Goal: Task Accomplishment & Management: Use online tool/utility

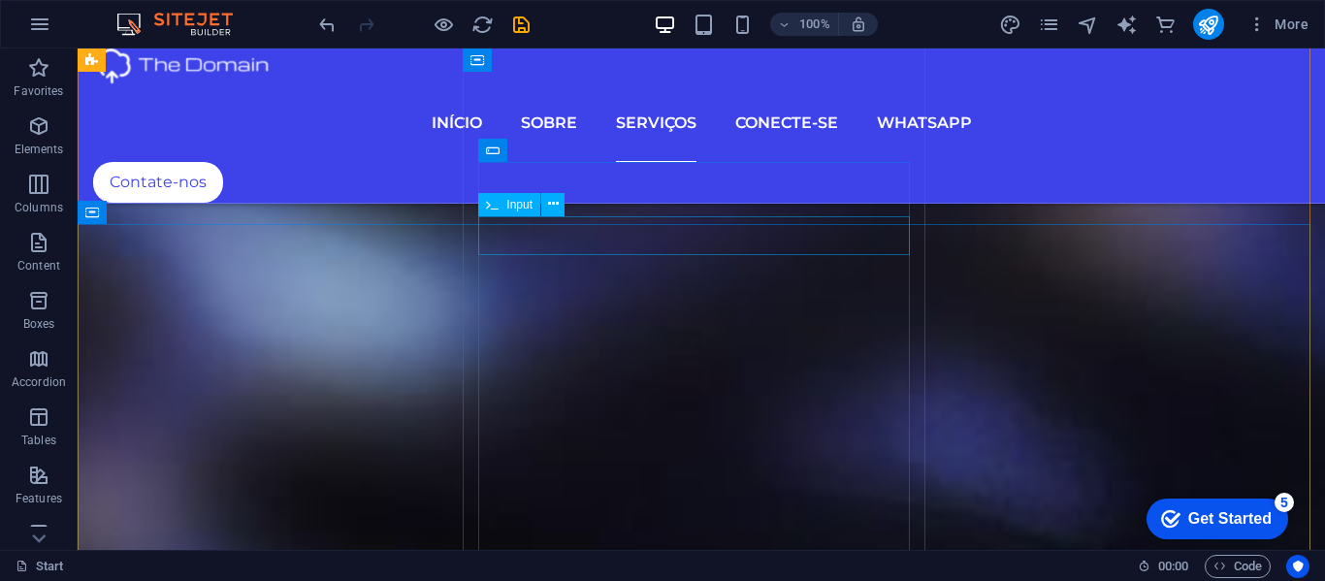
scroll to position [7271, 0]
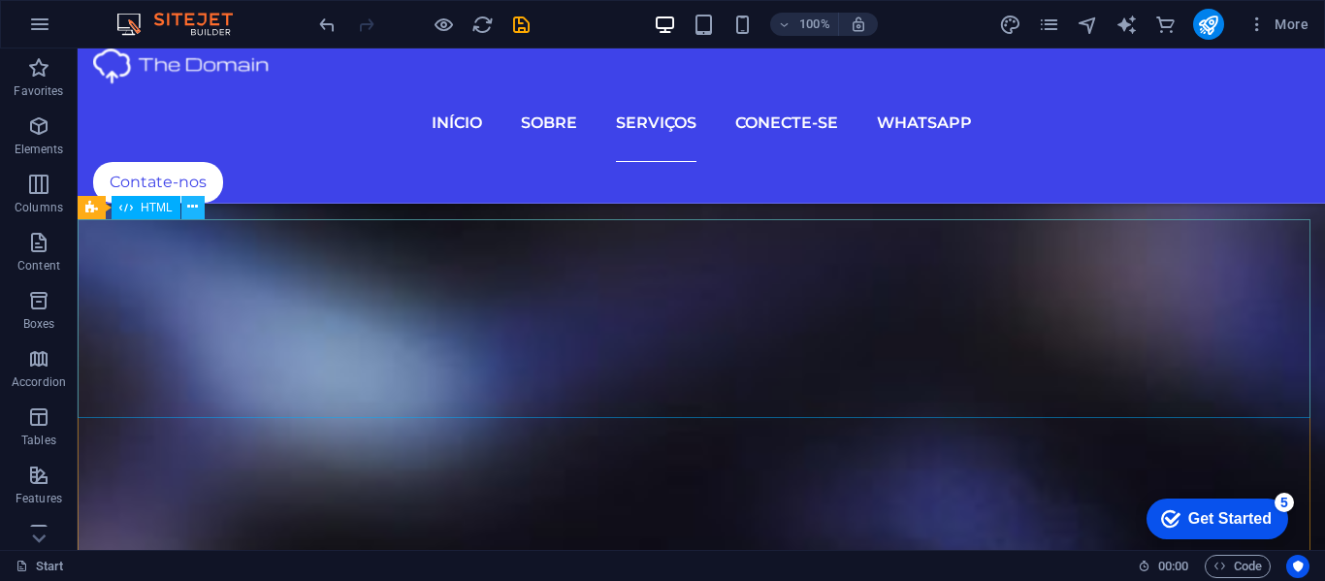
click at [189, 205] on icon at bounding box center [192, 207] width 11 height 20
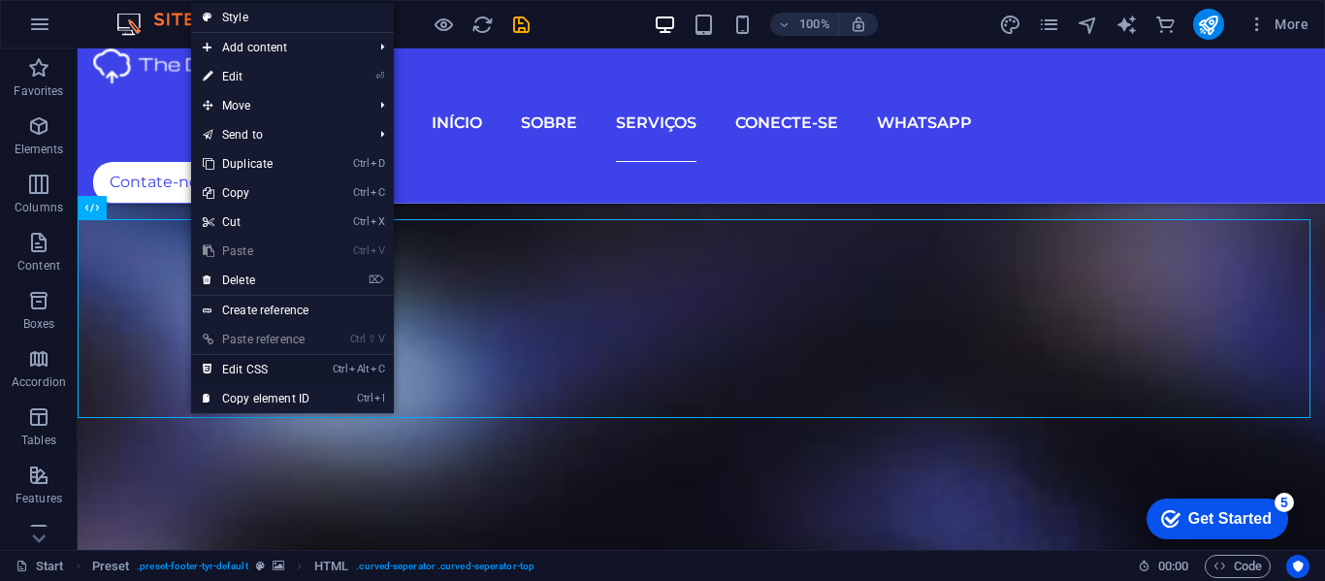
click at [234, 365] on link "Ctrl Alt C Edit CSS" at bounding box center [256, 369] width 130 height 29
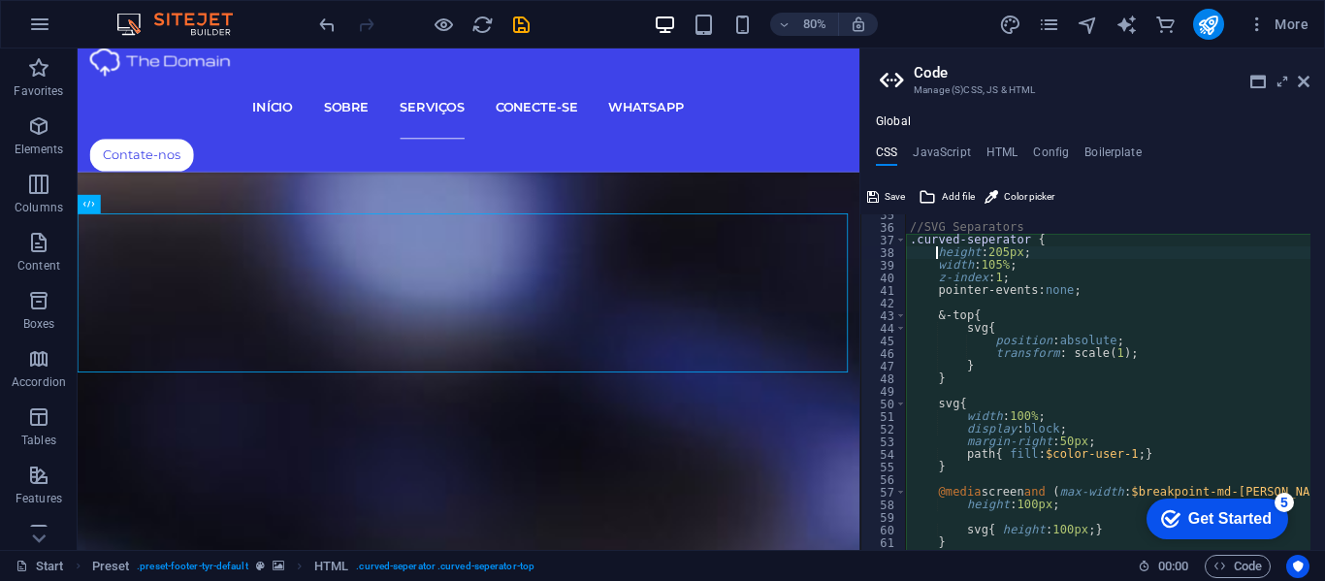
scroll to position [436, 0]
click at [920, 337] on div "//SVG Separators .curved-seperator { height : 205px ; width : 105% ; z-index : …" at bounding box center [1292, 382] width 773 height 346
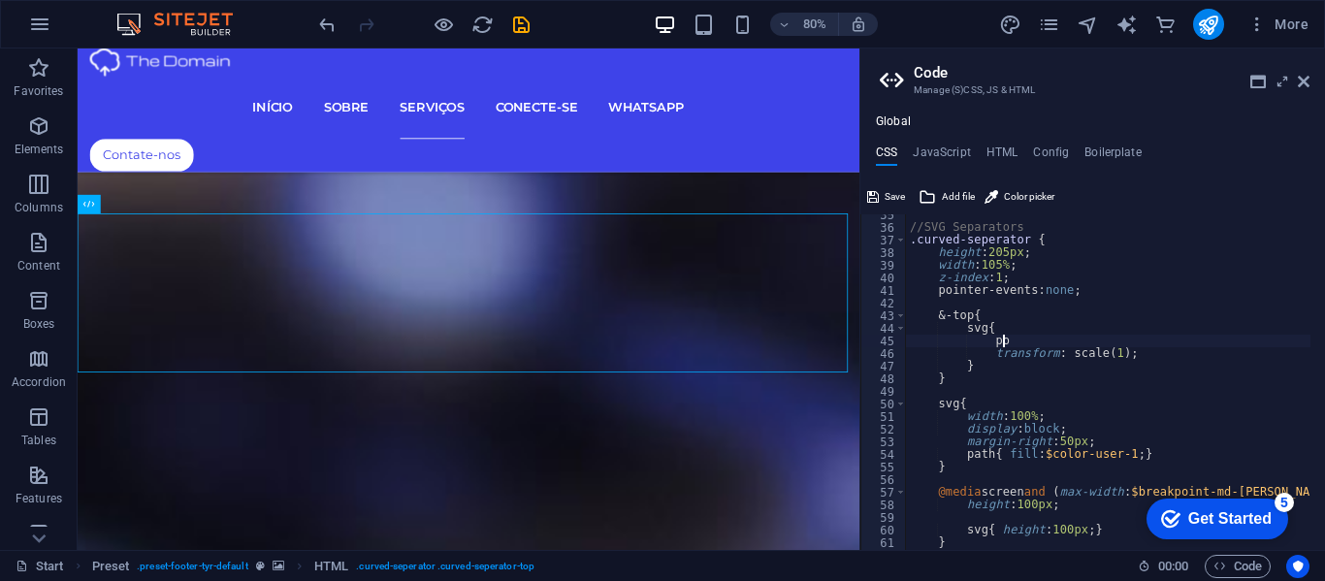
type textarea "p"
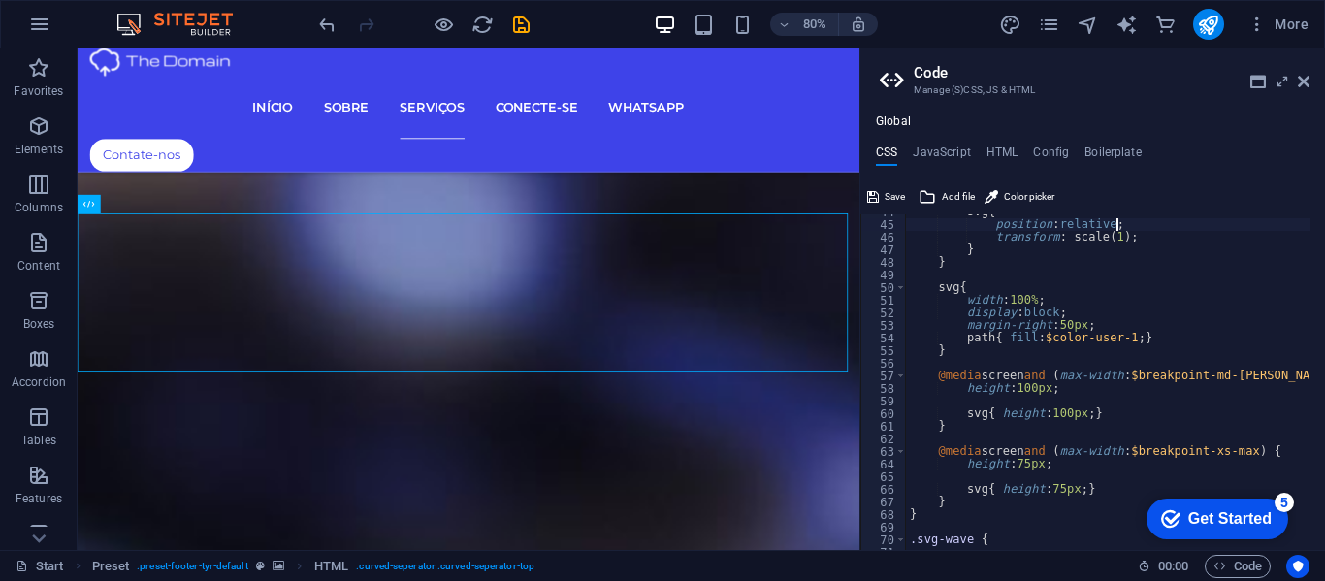
scroll to position [494, 0]
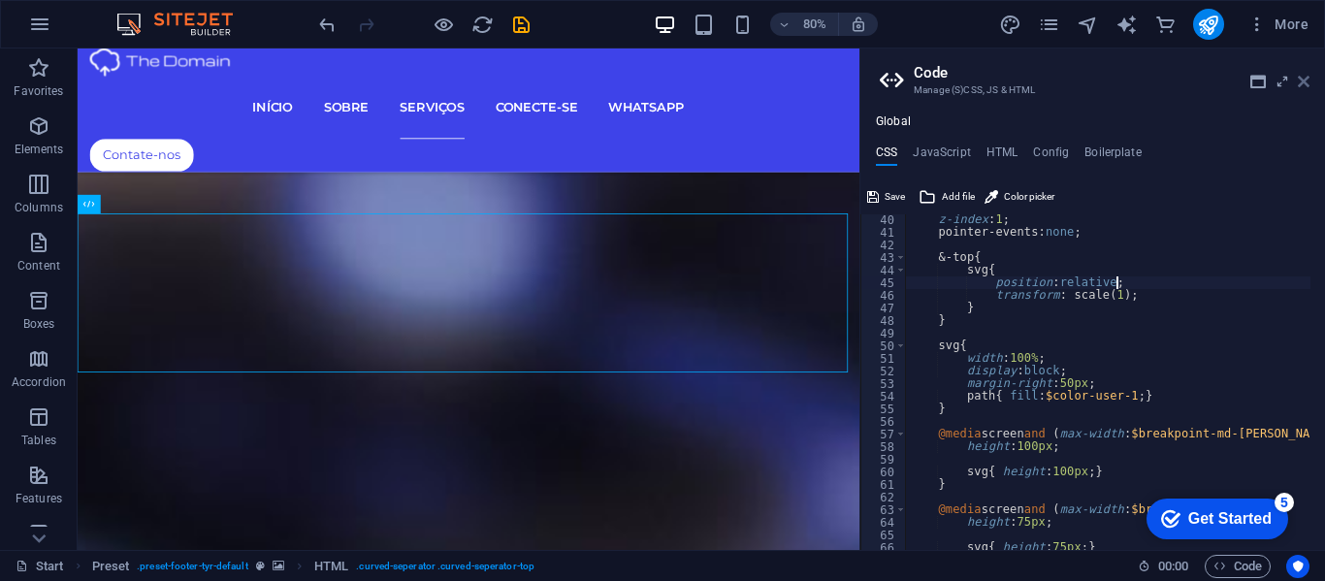
type textarea "position: relative;"
click at [920, 81] on icon at bounding box center [1304, 82] width 12 height 16
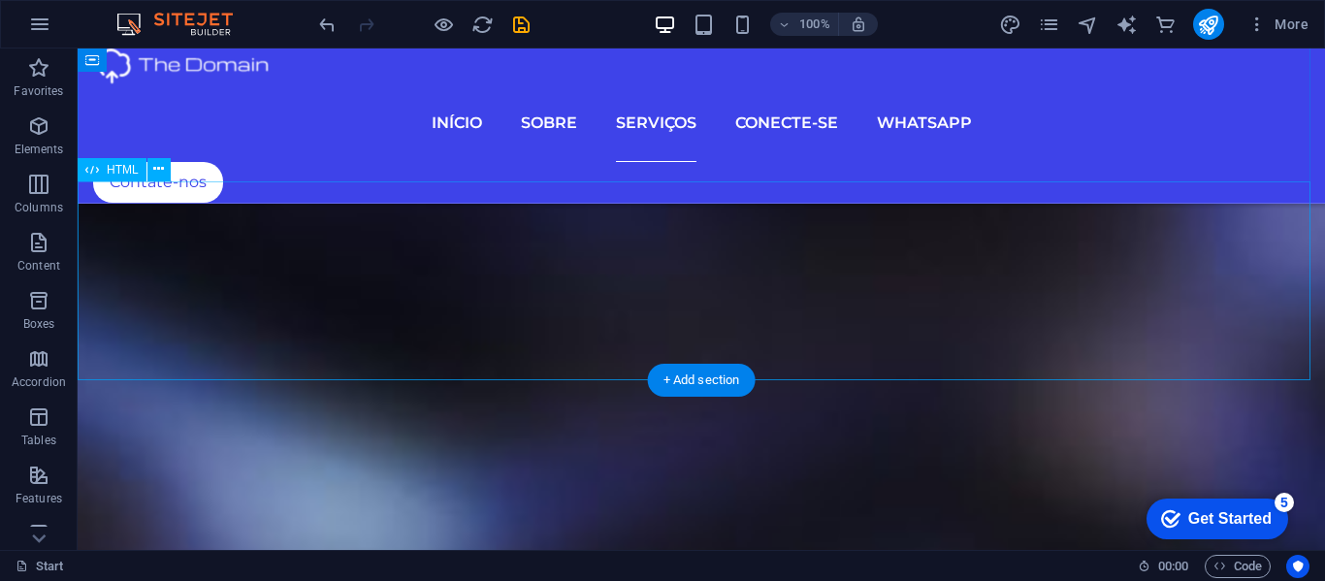
scroll to position [7207, 0]
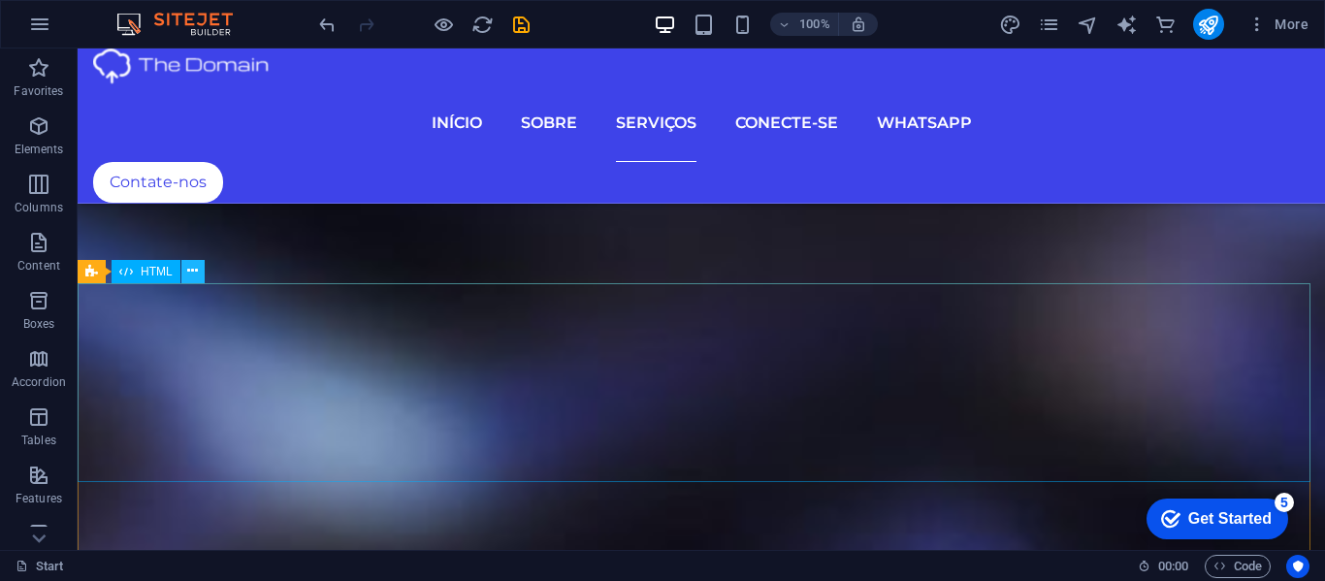
click at [189, 268] on icon at bounding box center [192, 271] width 11 height 20
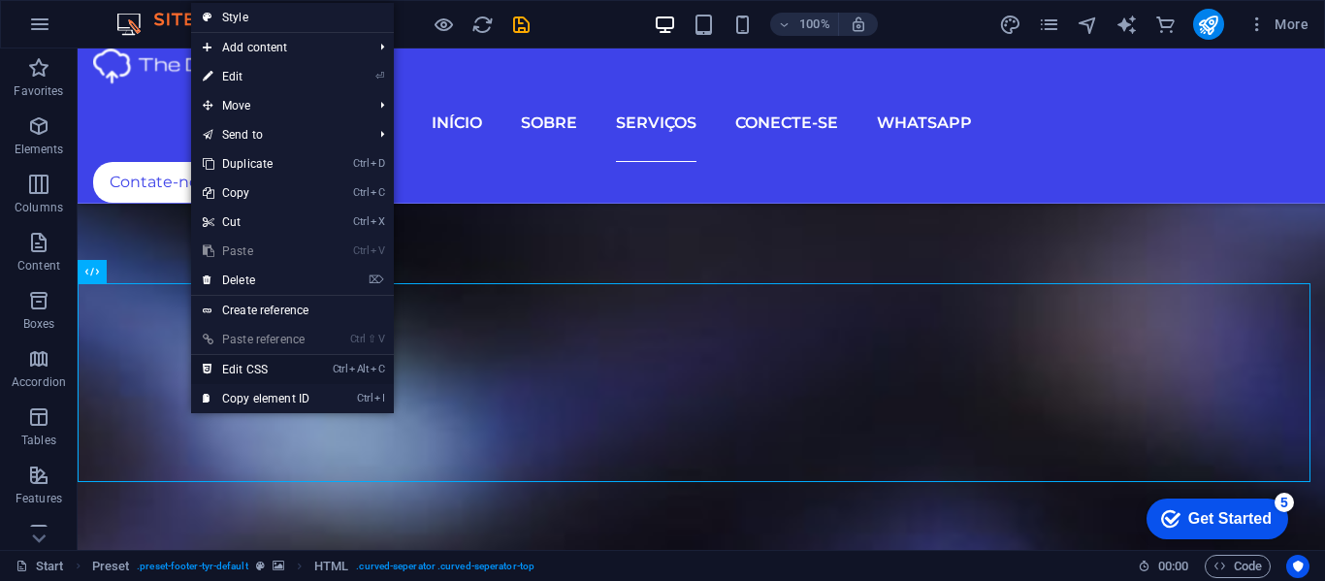
click at [241, 360] on link "Ctrl Alt C Edit CSS" at bounding box center [256, 369] width 130 height 29
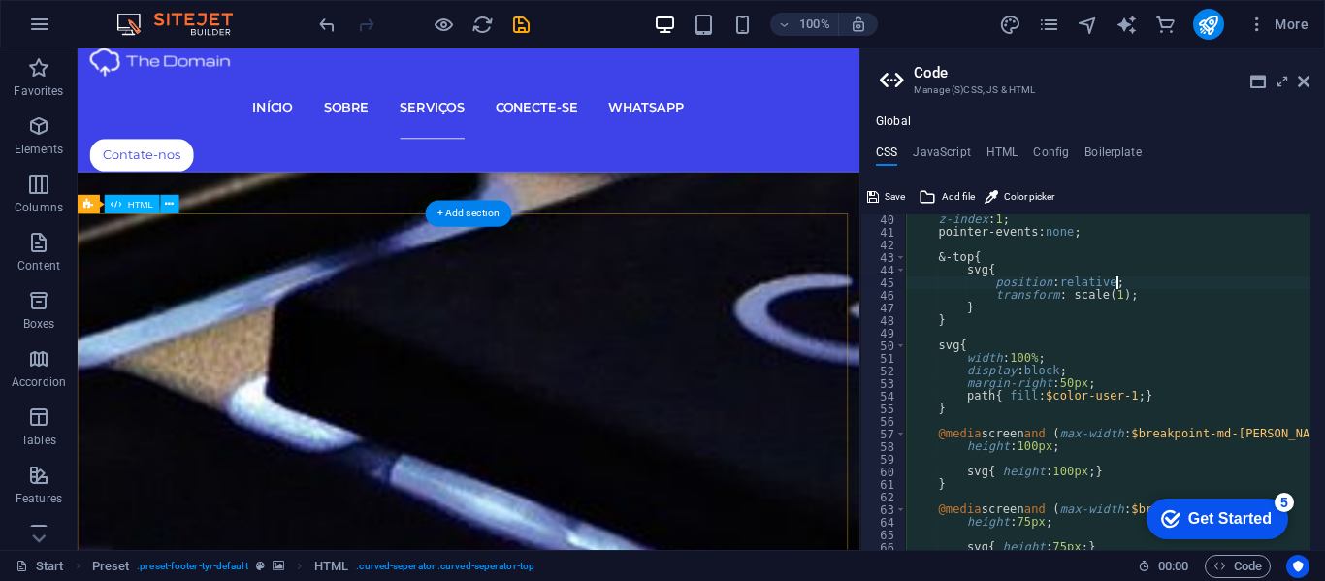
scroll to position [6032, 0]
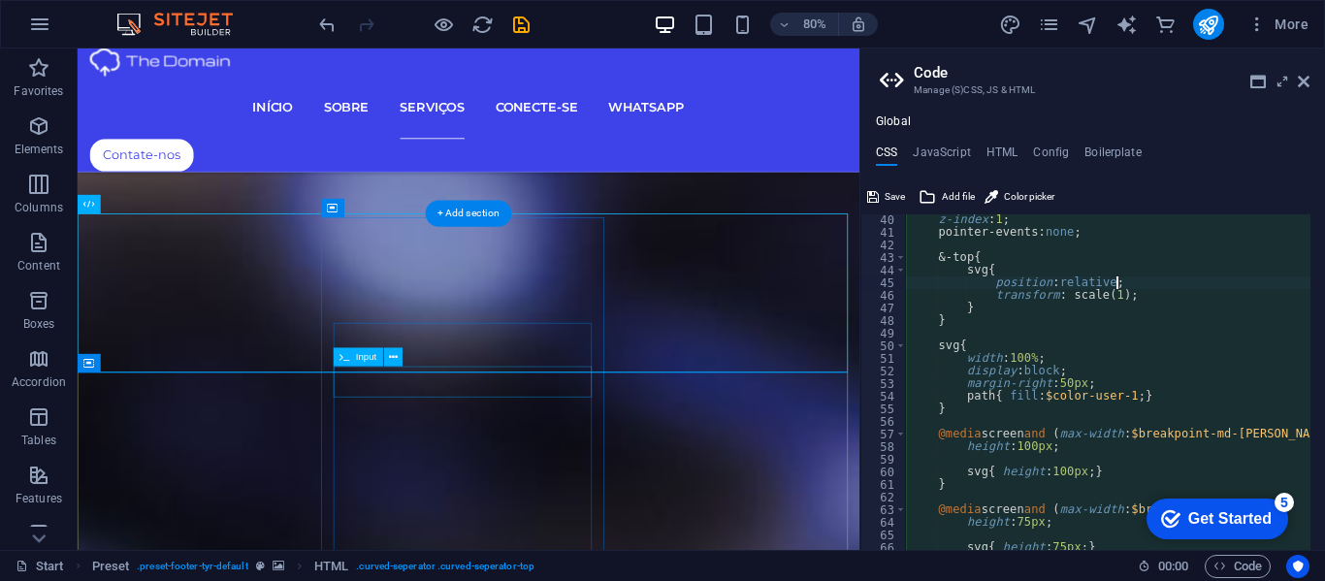
type textarea "height: 205px;"
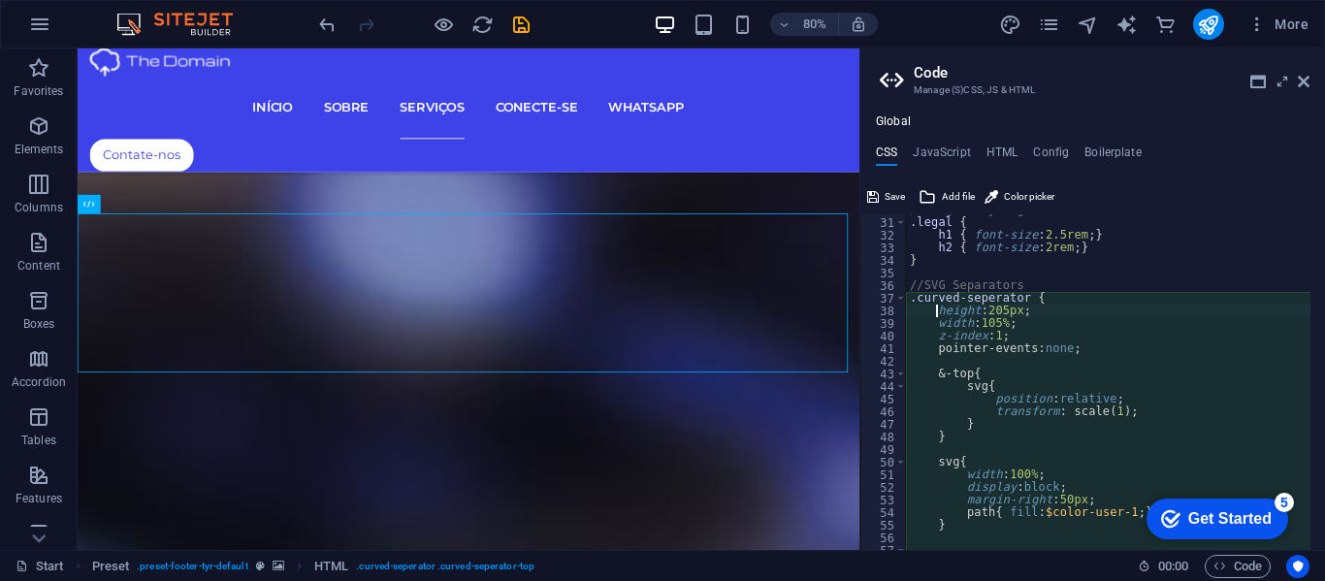
scroll to position [494, 0]
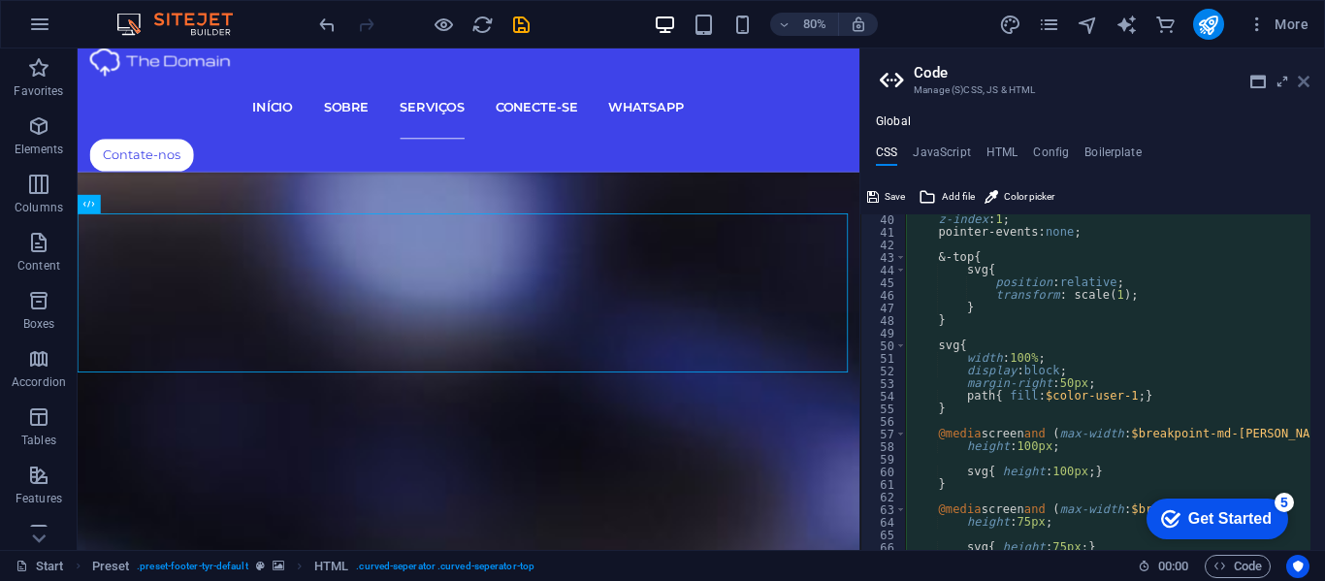
click at [920, 76] on icon at bounding box center [1304, 82] width 12 height 16
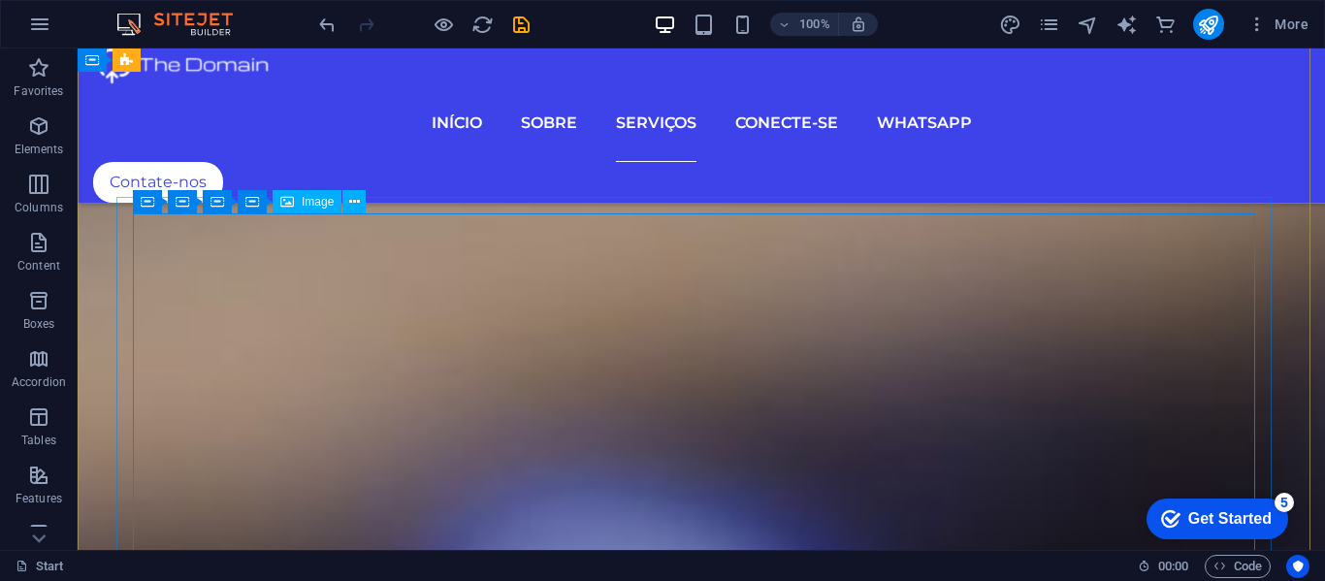
scroll to position [6237, 0]
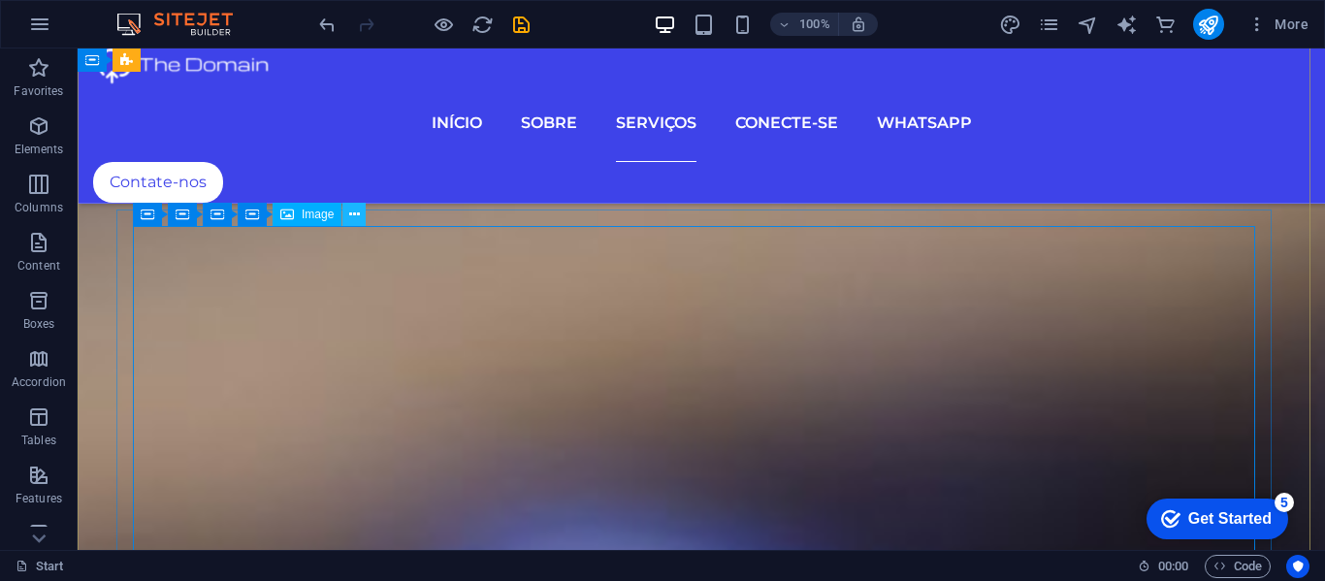
click at [353, 213] on icon at bounding box center [354, 215] width 11 height 20
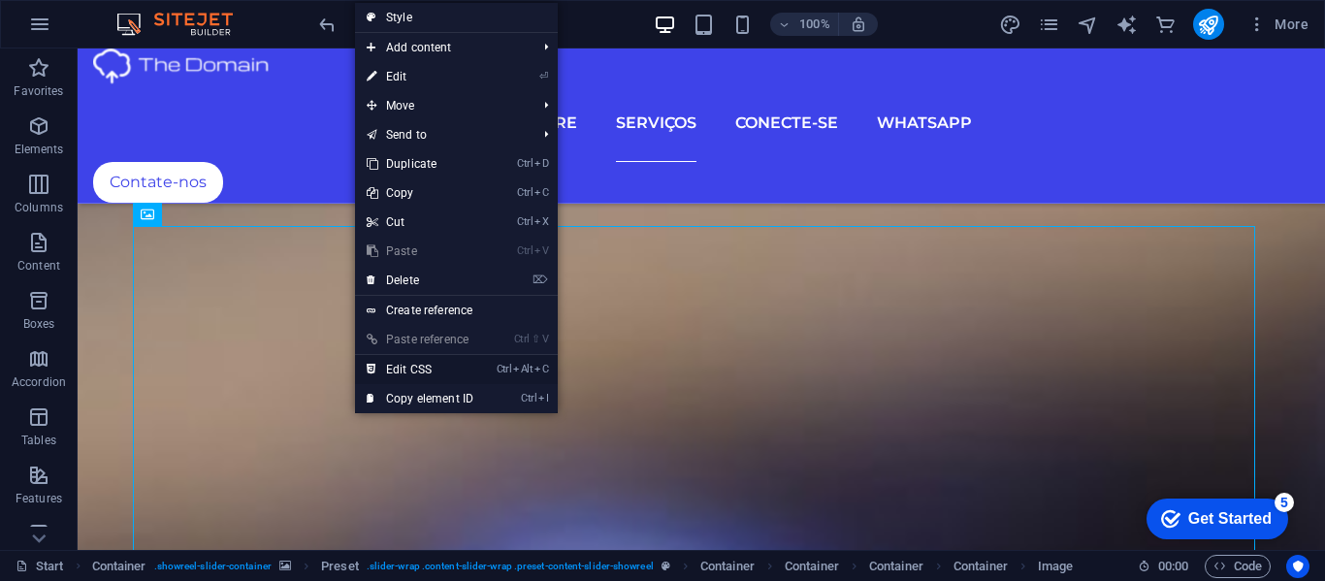
click at [405, 361] on link "Ctrl Alt C Edit CSS" at bounding box center [420, 369] width 130 height 29
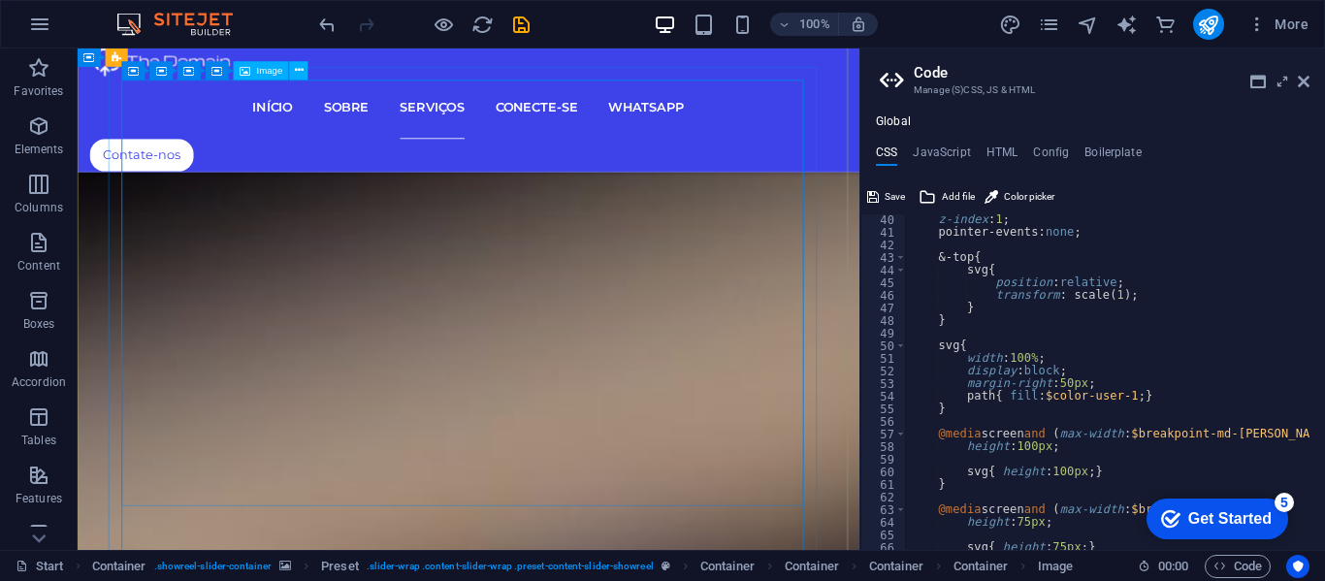
scroll to position [2614, 0]
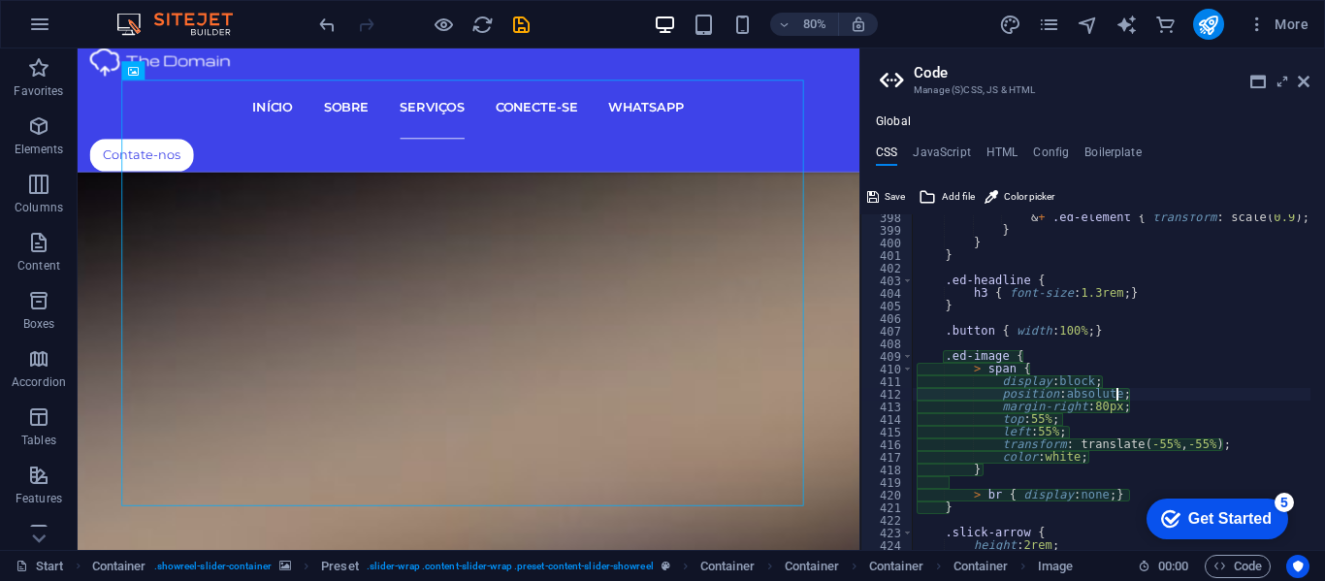
click at [920, 392] on div "& + .ed-element { transform : scale ( 0.9 ) ; } } } } .ed-headline { h3 { font-…" at bounding box center [1299, 384] width 773 height 346
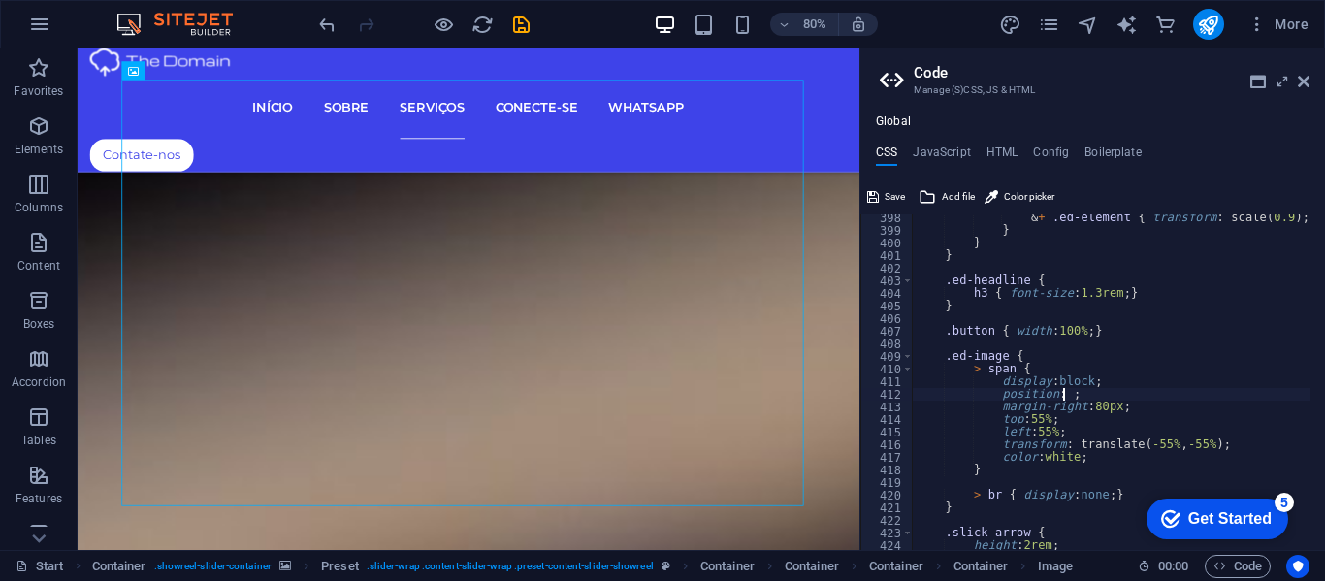
scroll to position [0, 18]
click at [920, 394] on div "& + .ed-element { transform : scale ( 0.9 ) ; } } } } .ed-headline { h3 { font-…" at bounding box center [1299, 384] width 773 height 346
click at [920, 404] on div "& + .ed-element { transform : scale ( 0.9 ) ; } } } } .ed-headline { h3 { font-…" at bounding box center [1299, 384] width 773 height 346
click at [920, 430] on div "& + .ed-element { transform : scale ( 0.9 ) ; } } } } .ed-headline { h3 { font-…" at bounding box center [1299, 384] width 773 height 346
type textarea "left: 55%;"
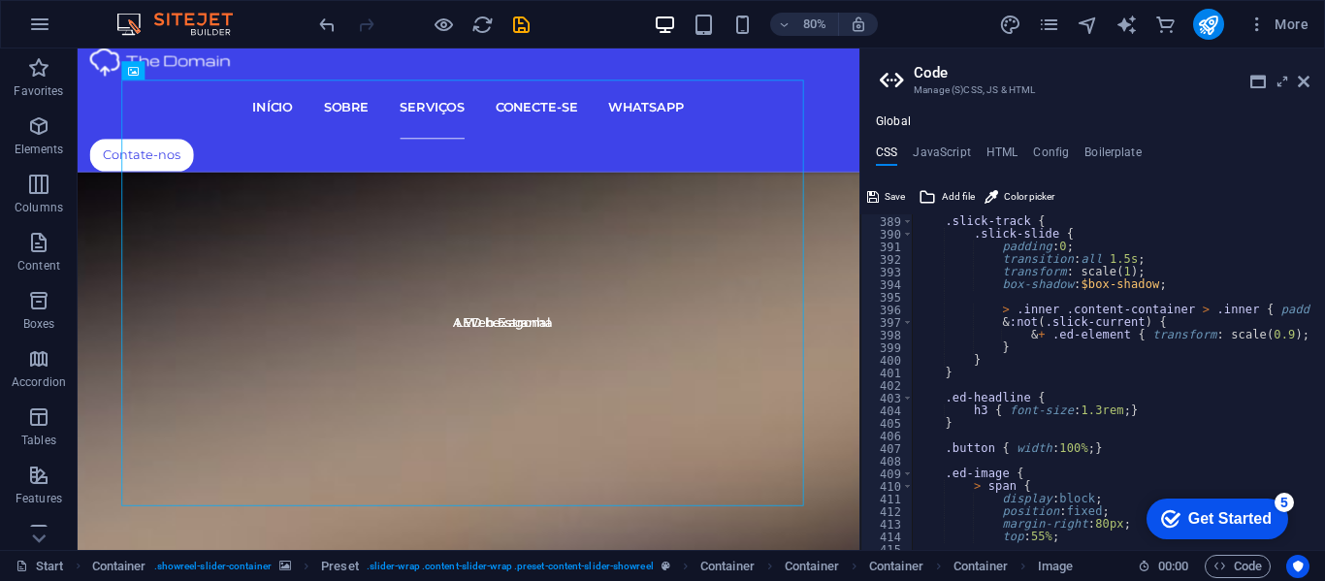
scroll to position [2612, 0]
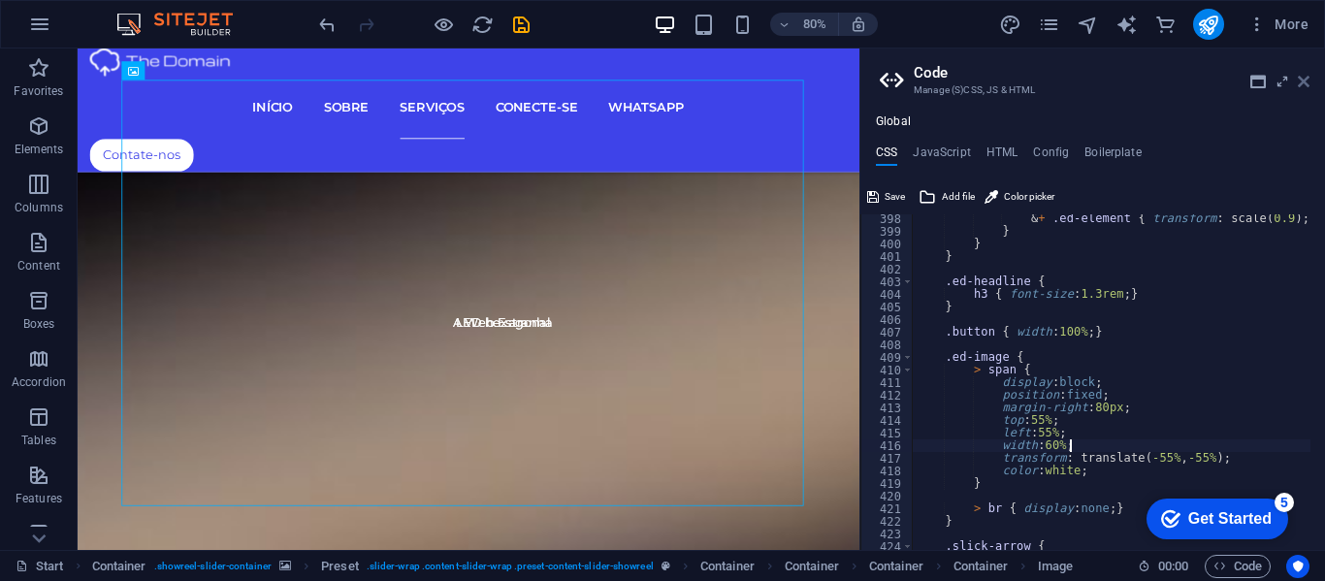
type textarea "width: 60%;"
click at [920, 79] on icon at bounding box center [1304, 82] width 12 height 16
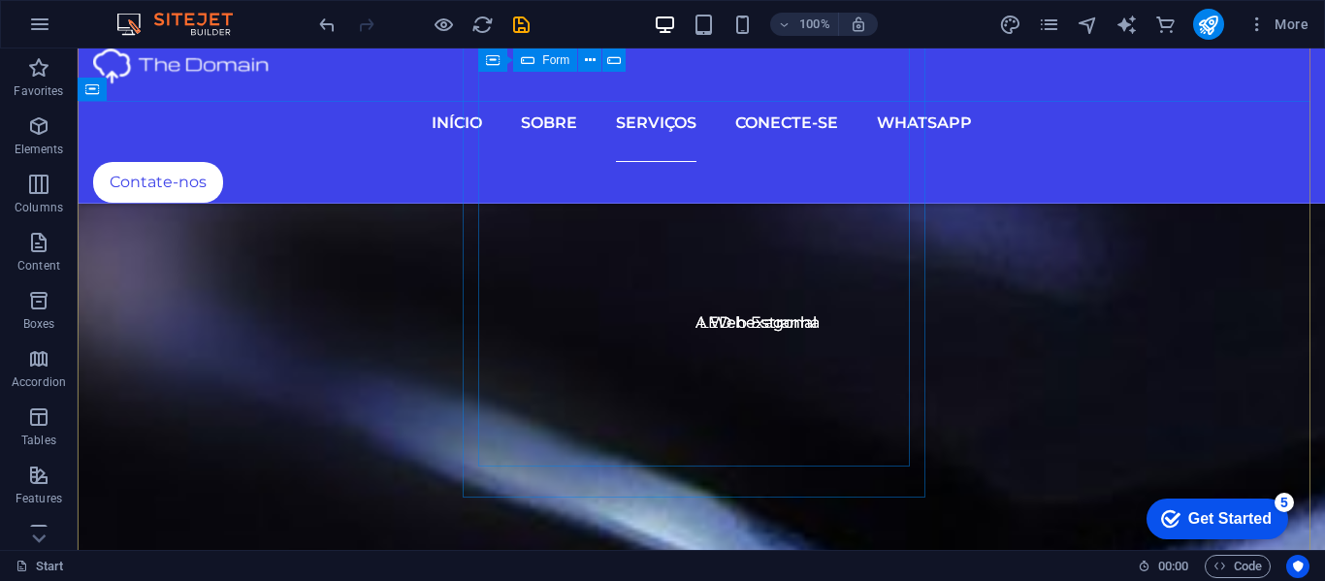
scroll to position [7200, 0]
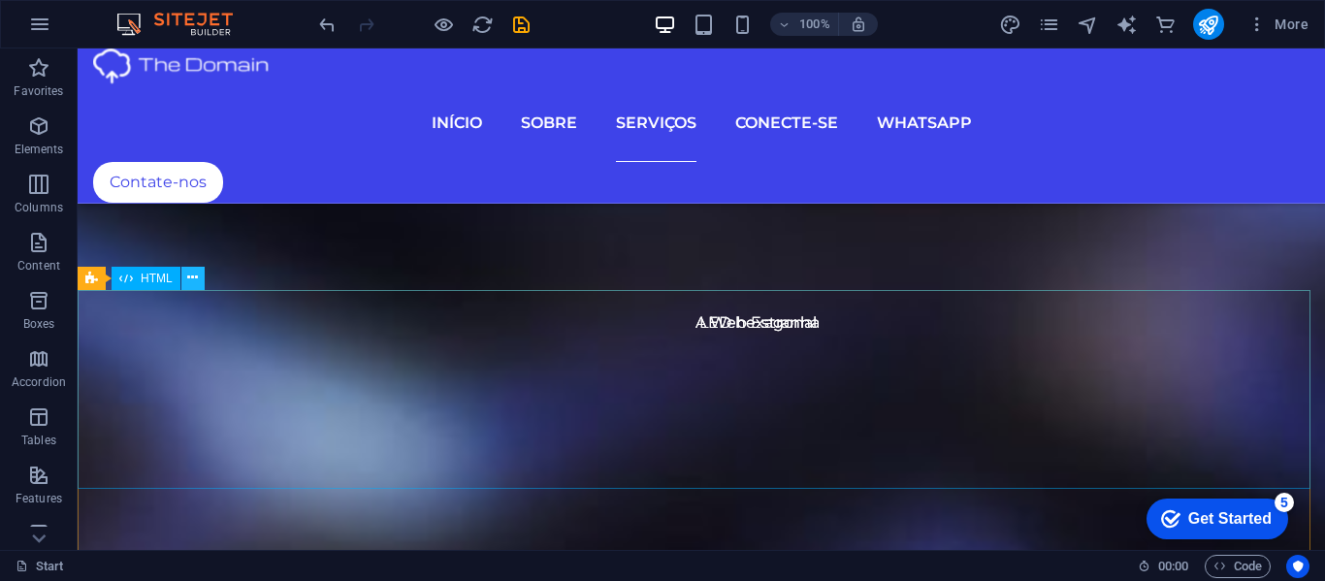
click at [194, 277] on icon at bounding box center [192, 278] width 11 height 20
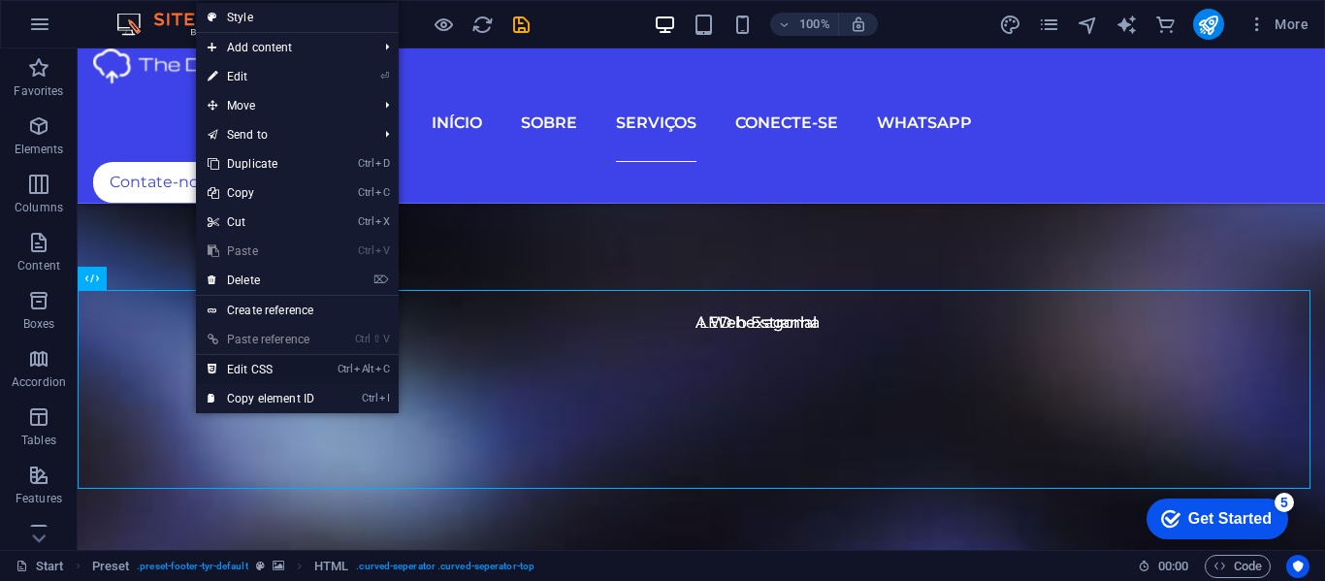
click at [239, 366] on link "Ctrl Alt C Edit CSS" at bounding box center [261, 369] width 130 height 29
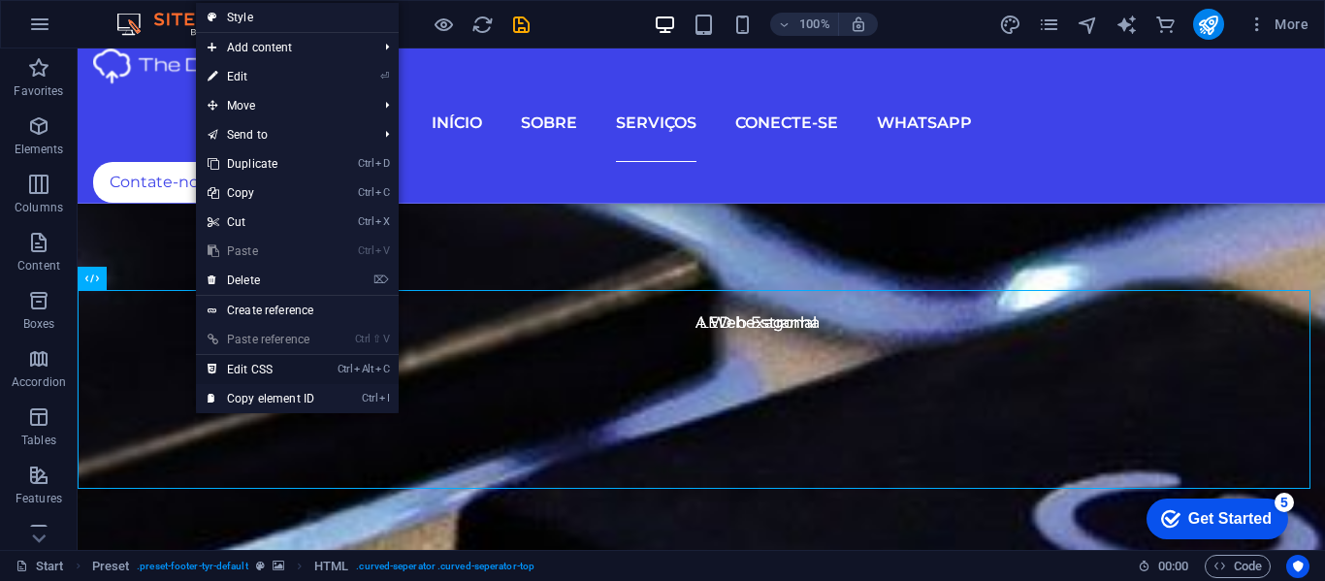
scroll to position [6032, 0]
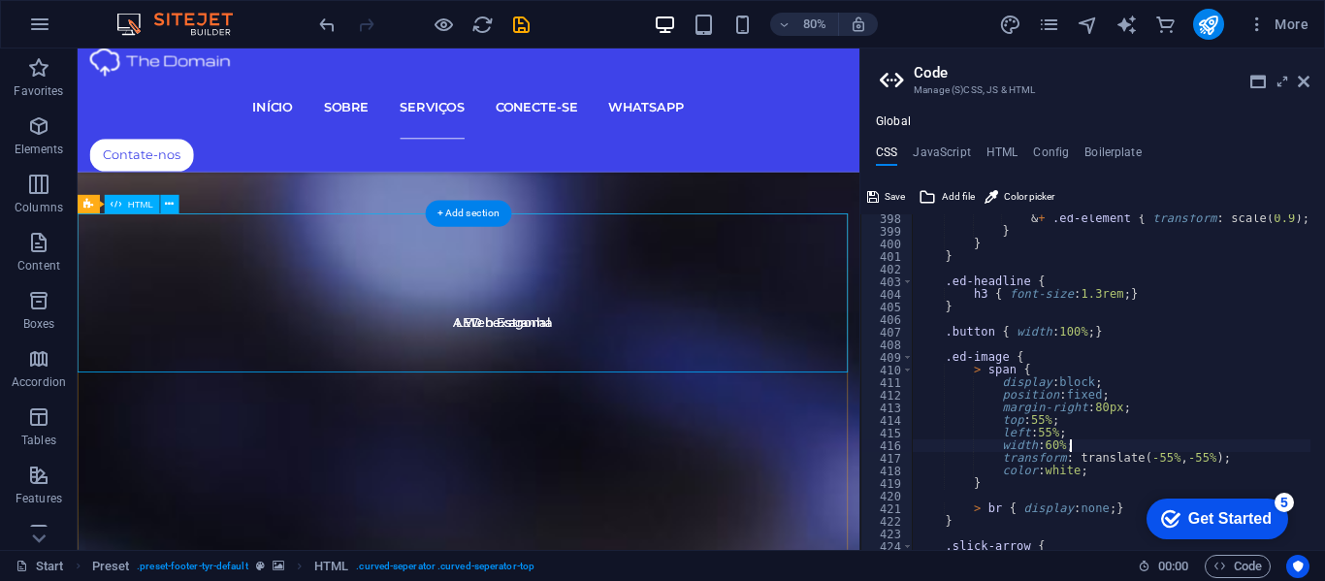
type textarea "height: 205px;"
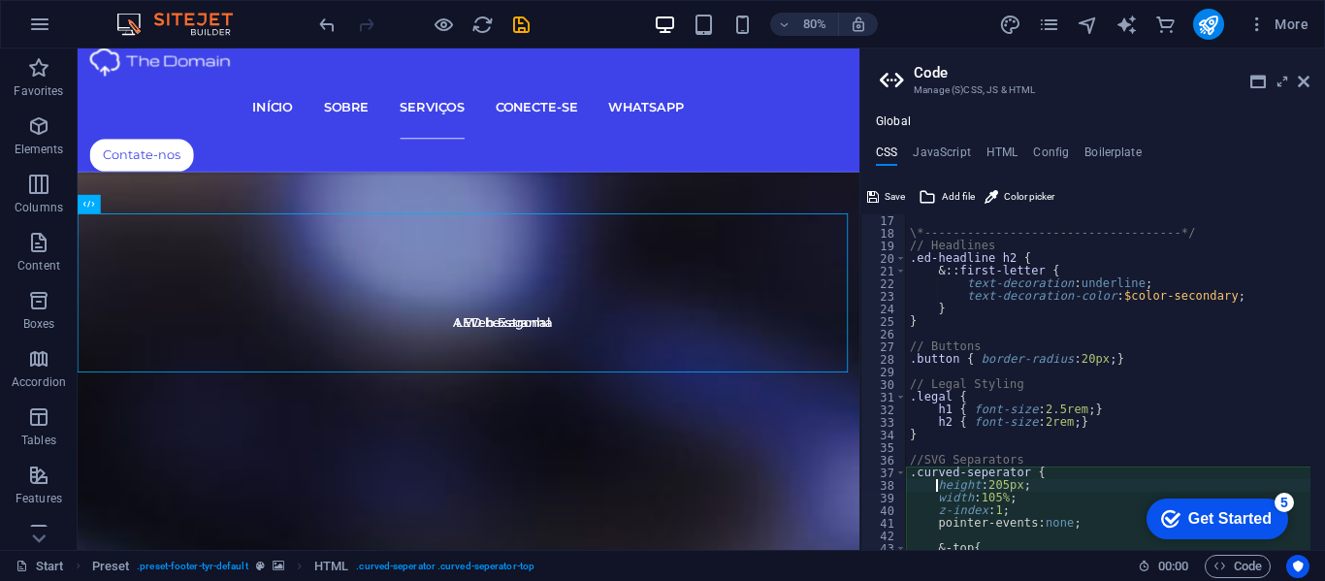
scroll to position [261, 0]
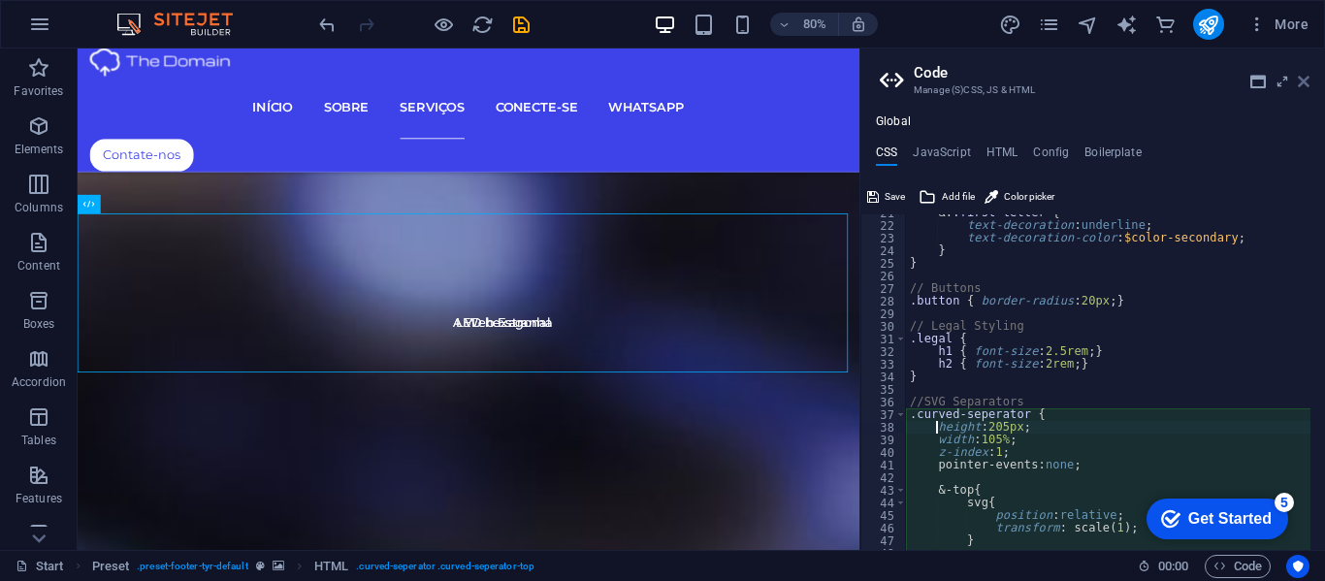
click at [920, 80] on icon at bounding box center [1304, 82] width 12 height 16
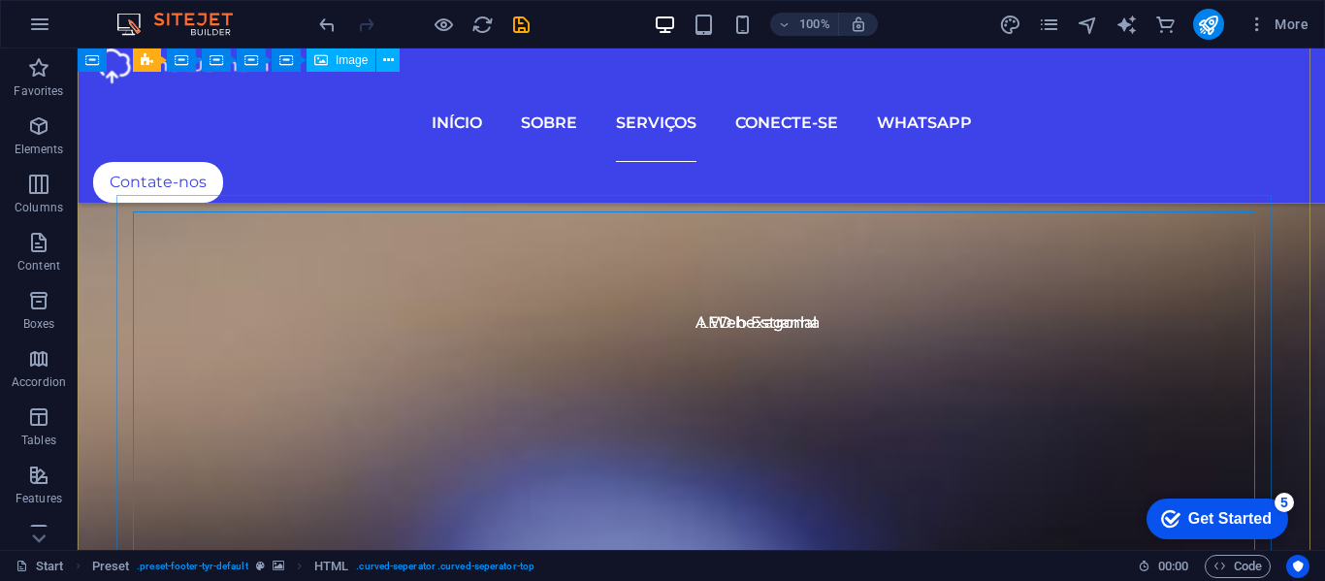
scroll to position [6140, 0]
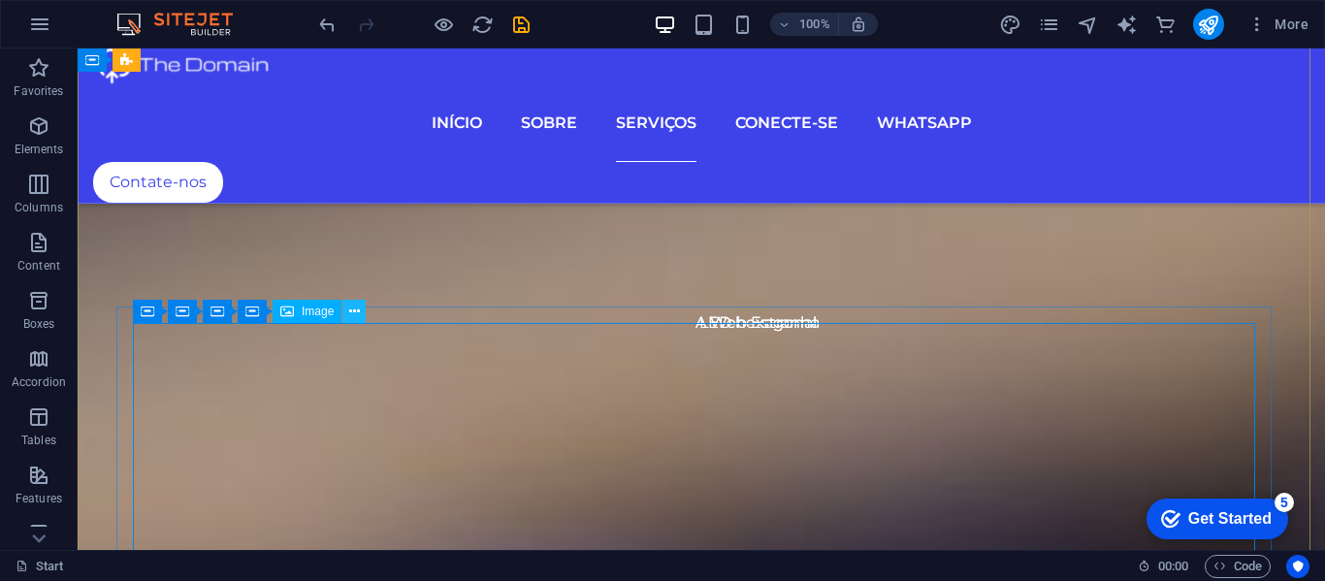
click at [353, 312] on icon at bounding box center [354, 312] width 11 height 20
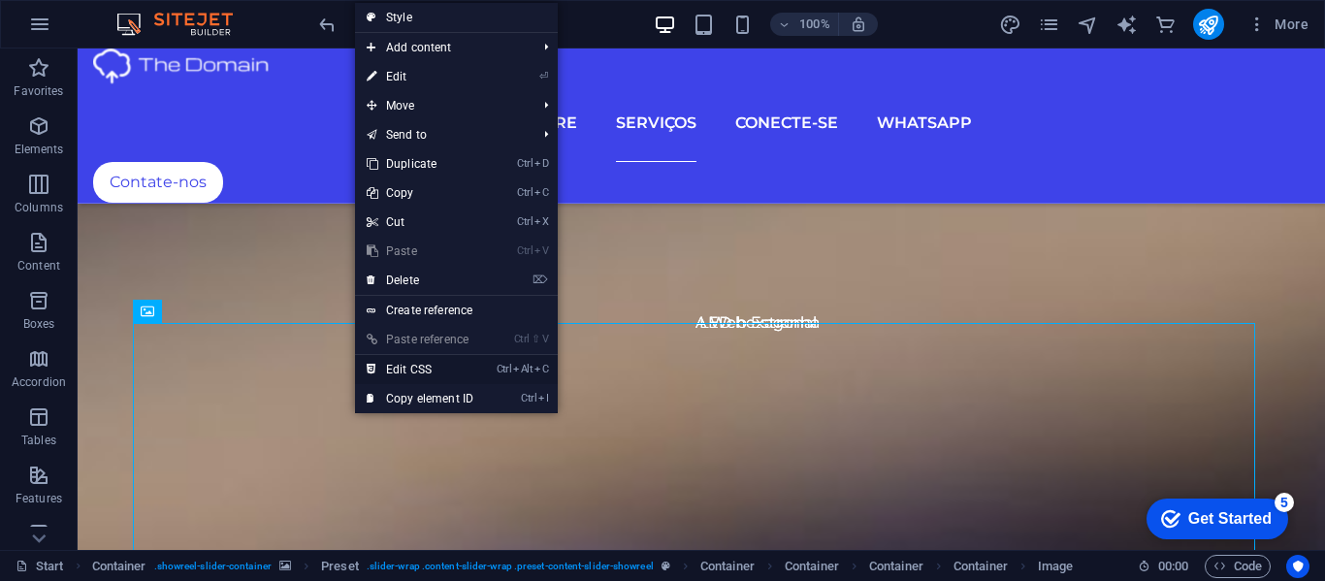
click at [390, 368] on link "Ctrl Alt C Edit CSS" at bounding box center [420, 369] width 130 height 29
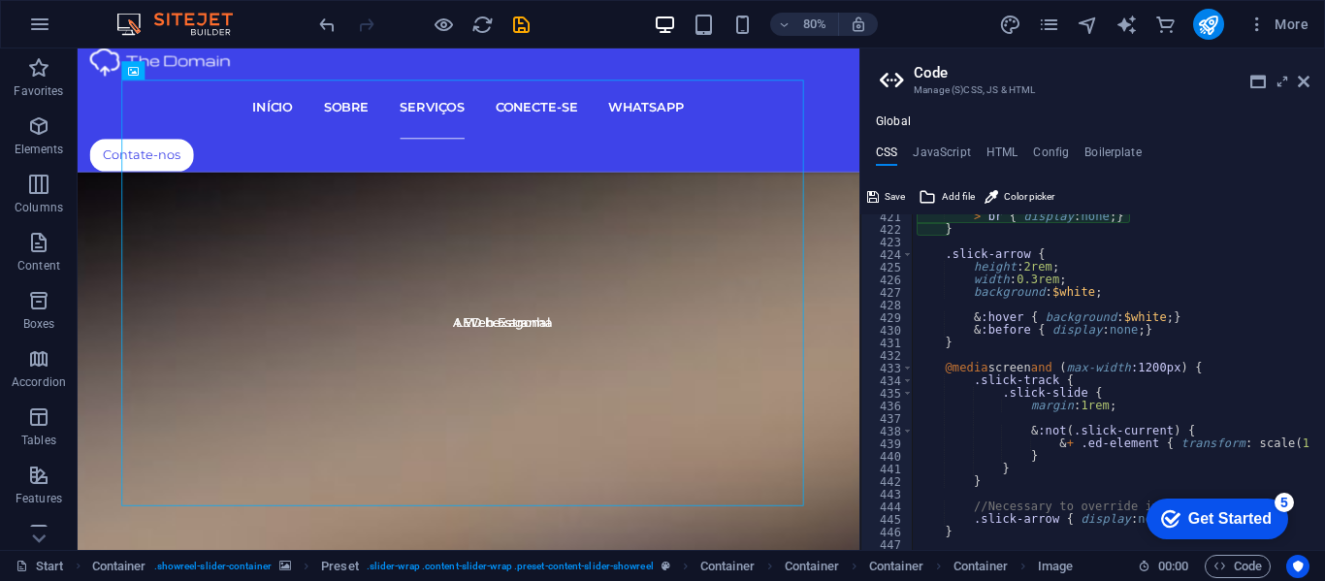
scroll to position [2673, 0]
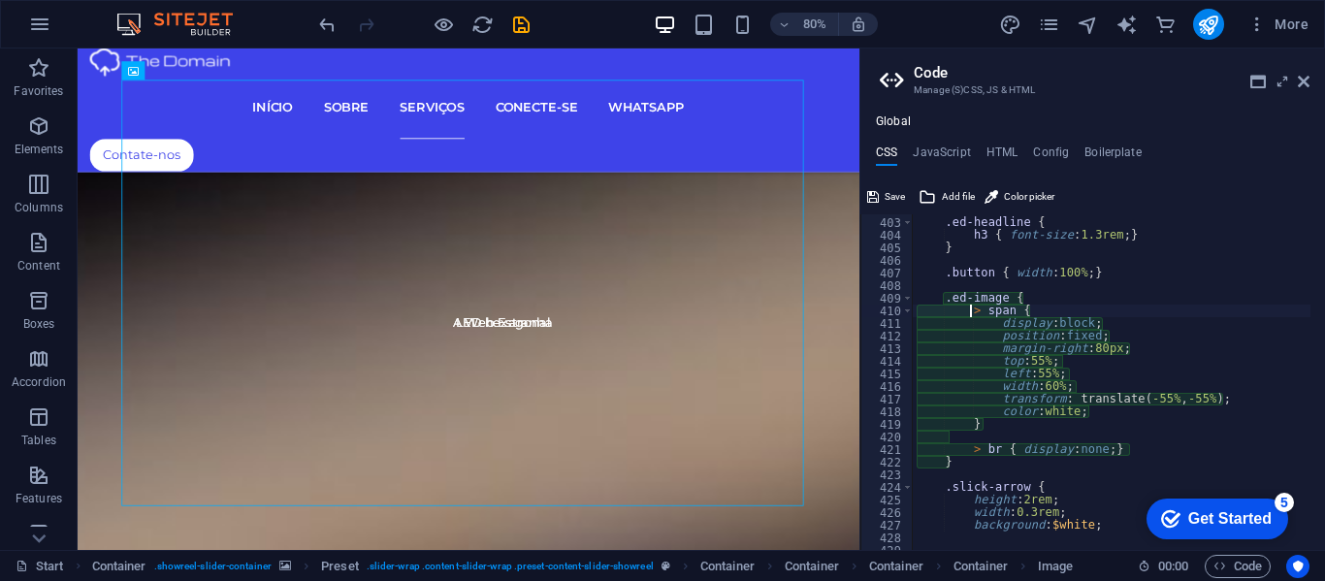
click at [920, 335] on div ".ed-headline { h3 { font-size : 1.3rem ; } } .button { width : 100% ; } .ed-ima…" at bounding box center [1299, 377] width 773 height 346
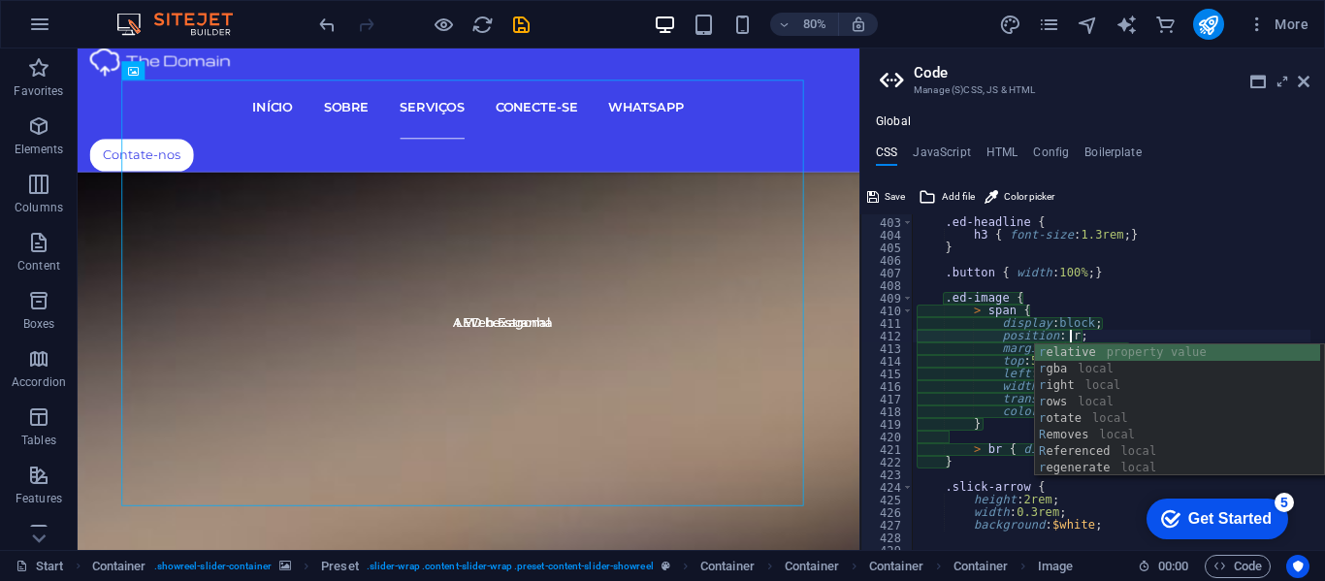
scroll to position [0, 18]
type textarea "position: relative;"
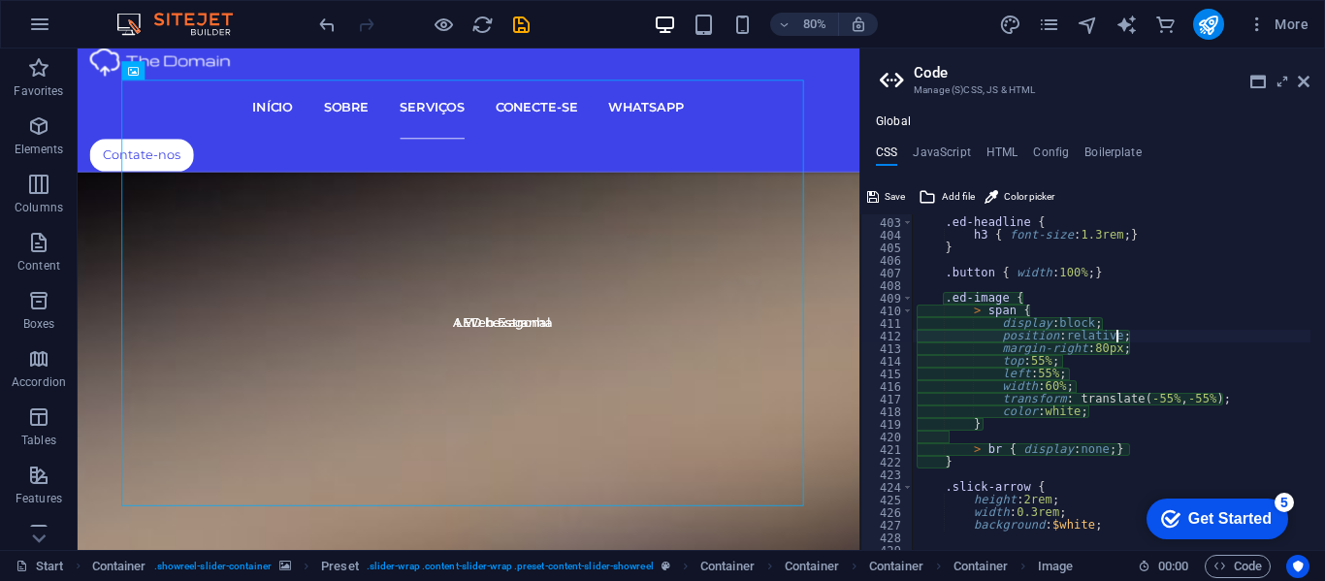
click at [920, 335] on div ".ed-headline { h3 { font-size : 1.3rem ; } } .button { width : 100% ; } .ed-ima…" at bounding box center [1299, 377] width 773 height 346
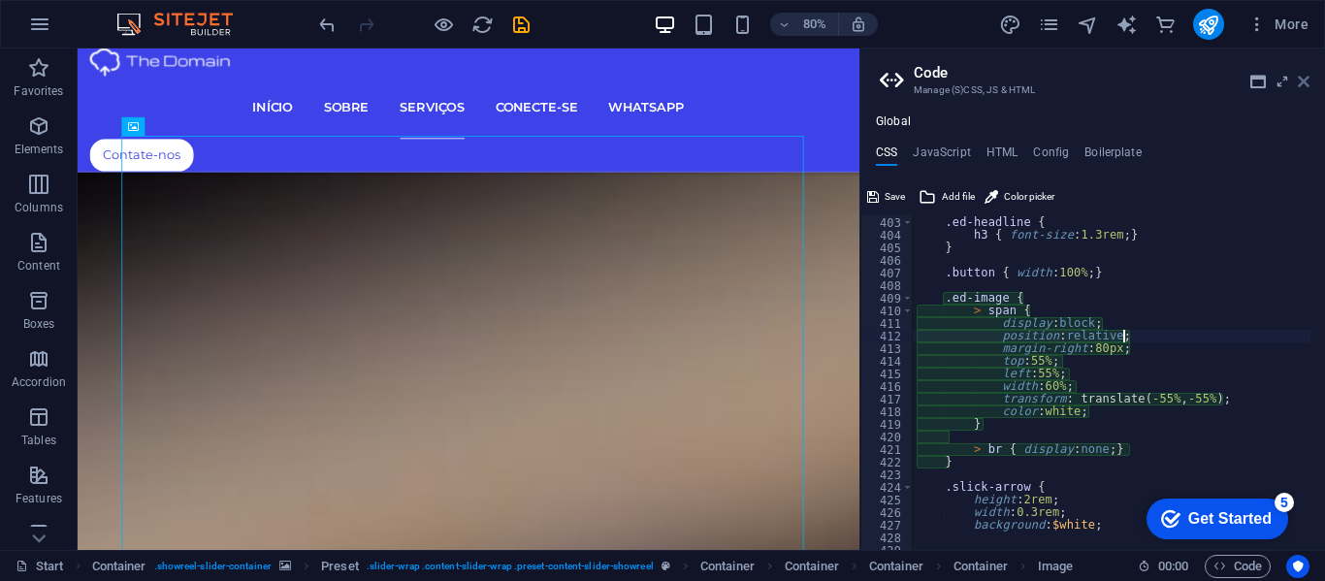
click at [920, 75] on icon at bounding box center [1304, 82] width 12 height 16
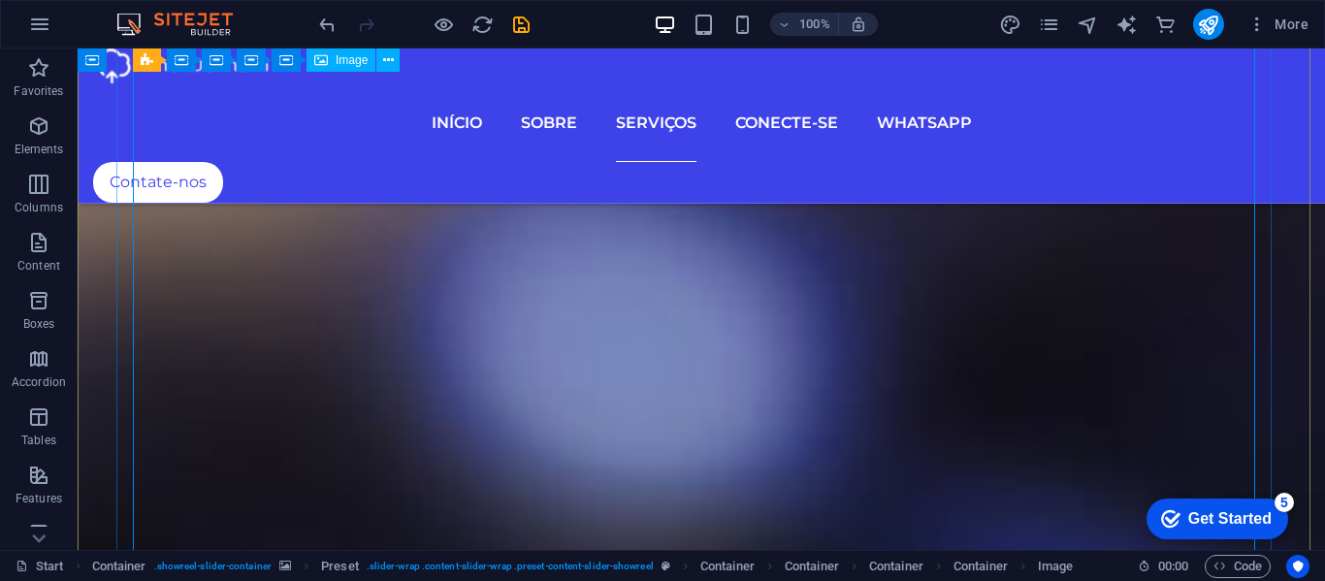
scroll to position [6300, 0]
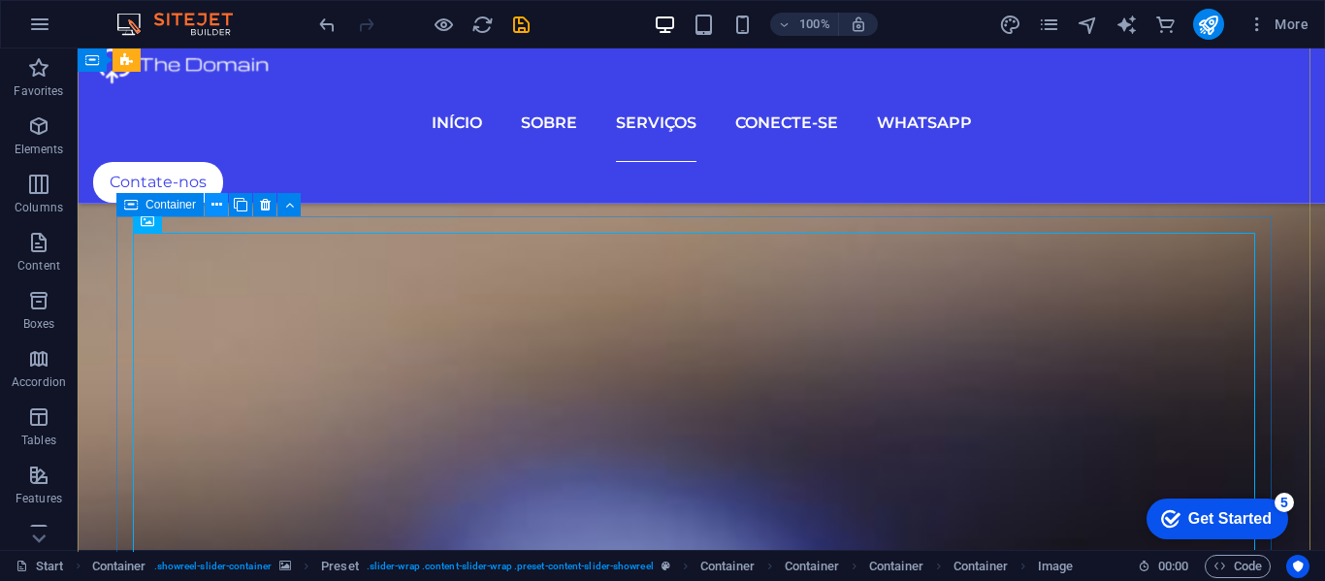
click at [212, 206] on icon at bounding box center [216, 205] width 11 height 20
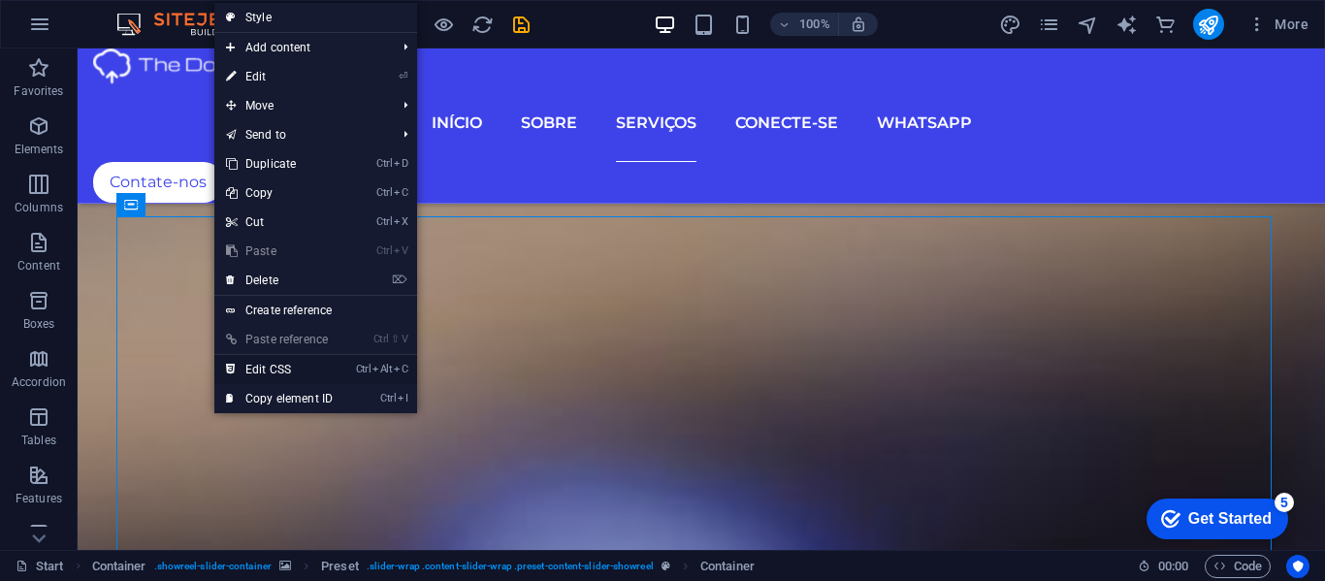
click at [260, 366] on link "Ctrl Alt C Edit CSS" at bounding box center [279, 369] width 130 height 29
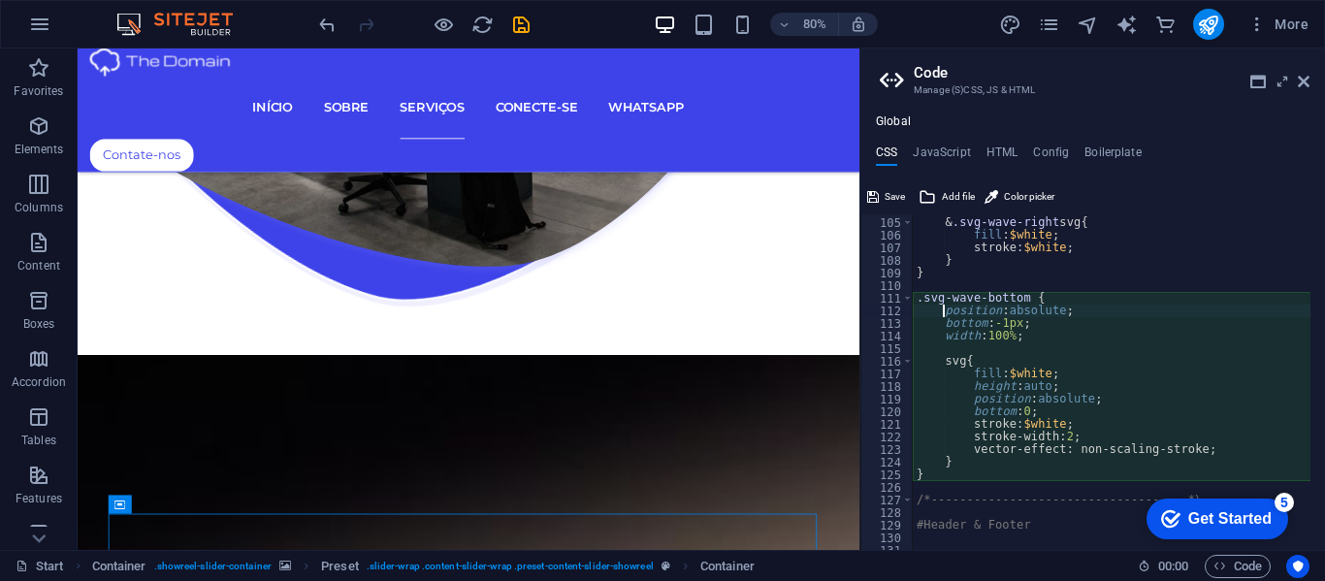
scroll to position [1311, 0]
click at [920, 309] on div "& .svg-wave-right svg { fill : $white ; stroke: $white ; } } .svg-wave-bottom {…" at bounding box center [1299, 377] width 773 height 346
click at [920, 396] on div "& .svg-wave-right svg { fill : $white ; stroke: $white ; } } .svg-wave-bottom {…" at bounding box center [1299, 377] width 773 height 346
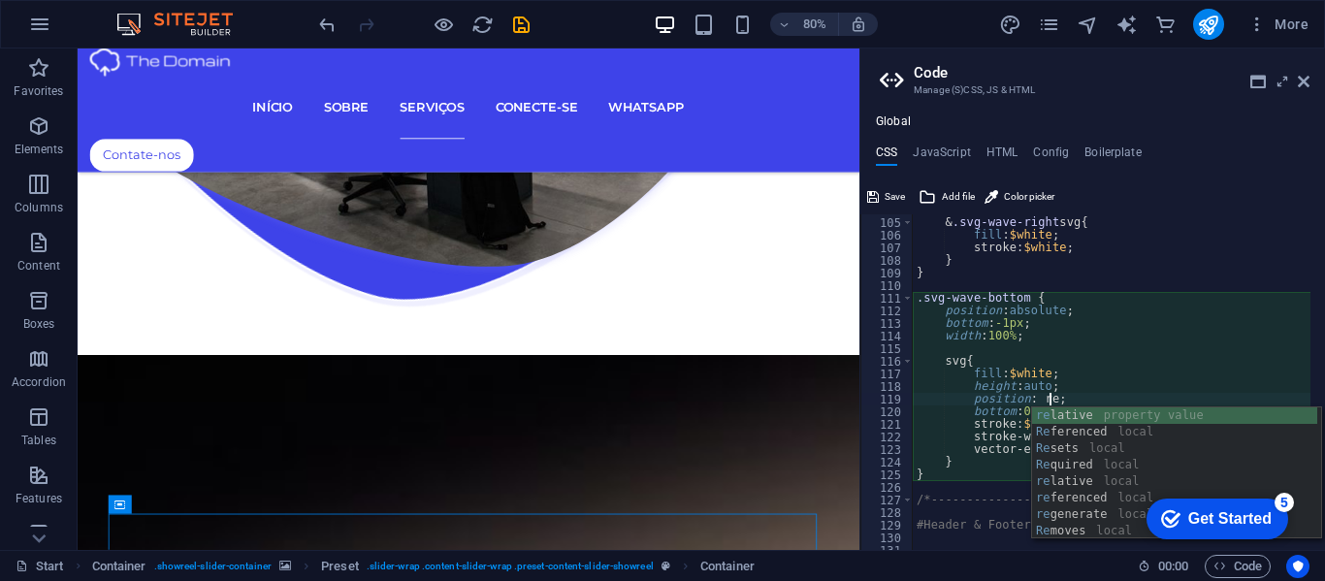
type textarea "position: relative;"
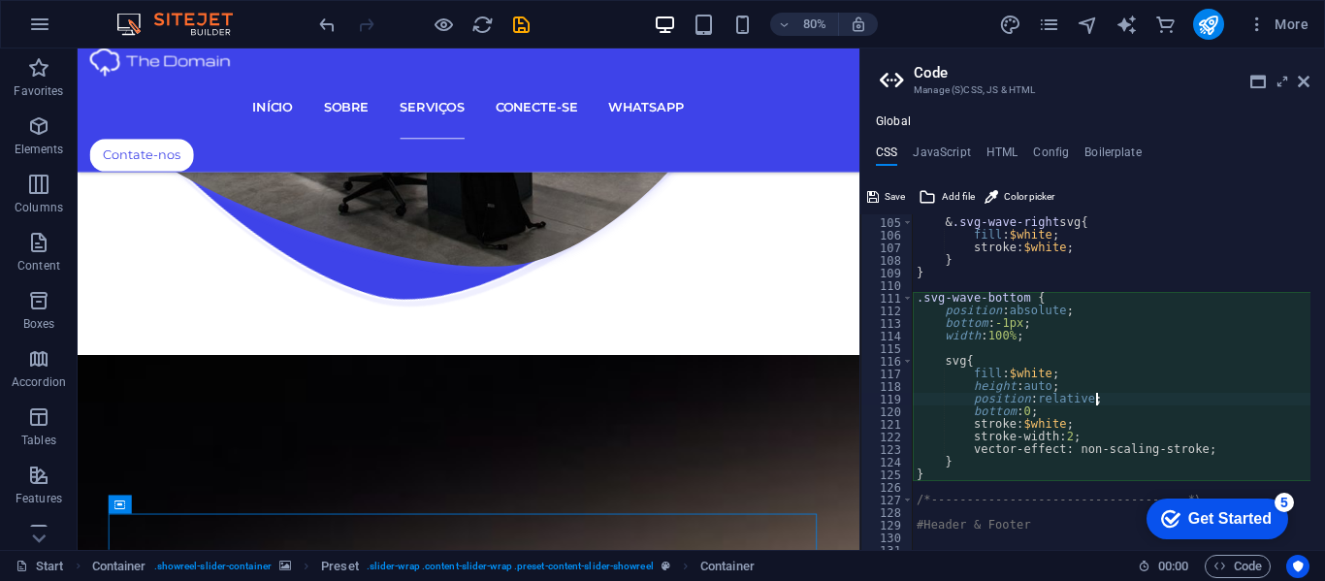
click at [920, 398] on div "& .svg-wave-right svg { fill : $white ; stroke: $white ; } } .svg-wave-bottom {…" at bounding box center [1299, 377] width 773 height 346
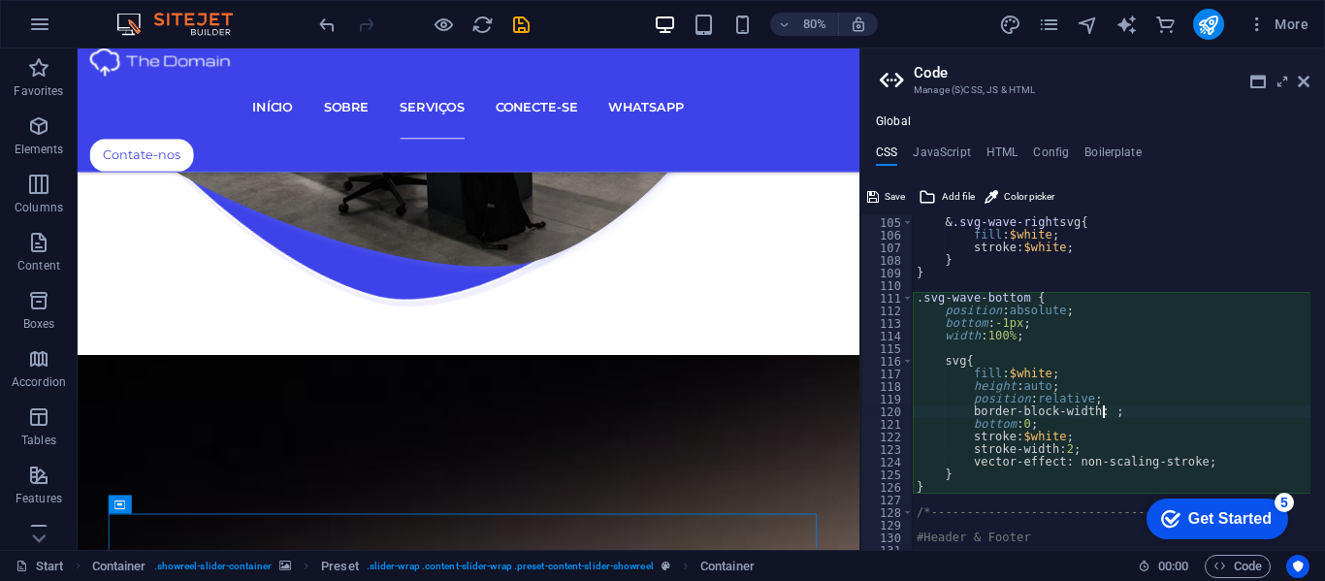
scroll to position [0, 0]
type textarea "border-block-width: 50%;"
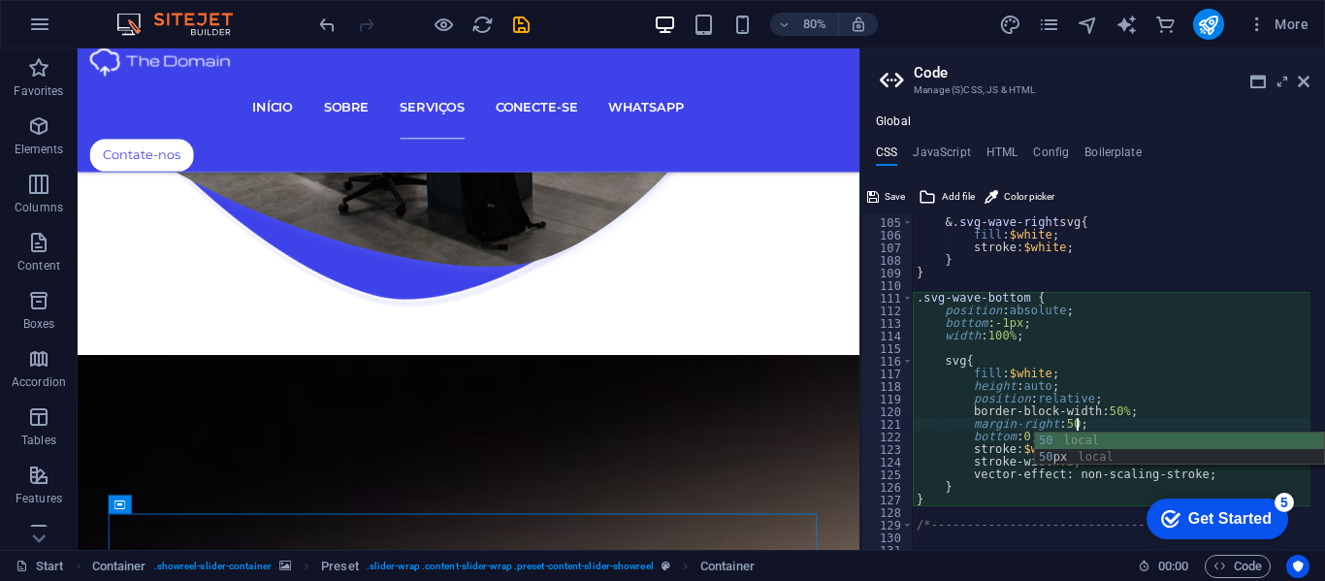
scroll to position [0, 17]
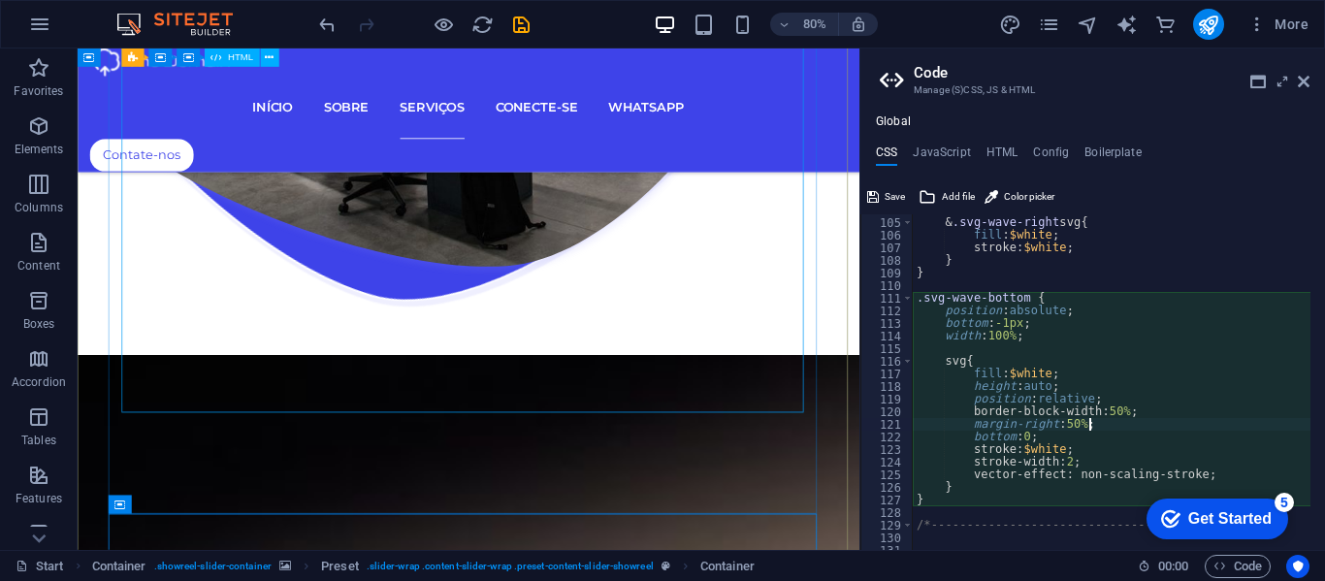
type textarea "margin-right: 50%;"
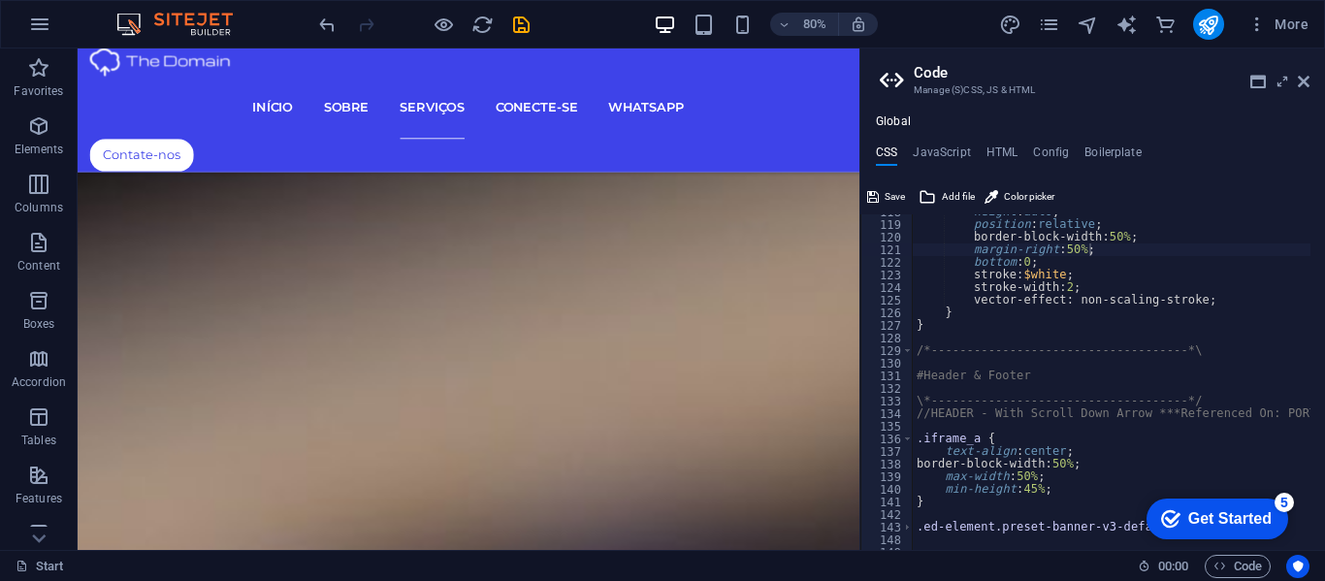
scroll to position [1311, 0]
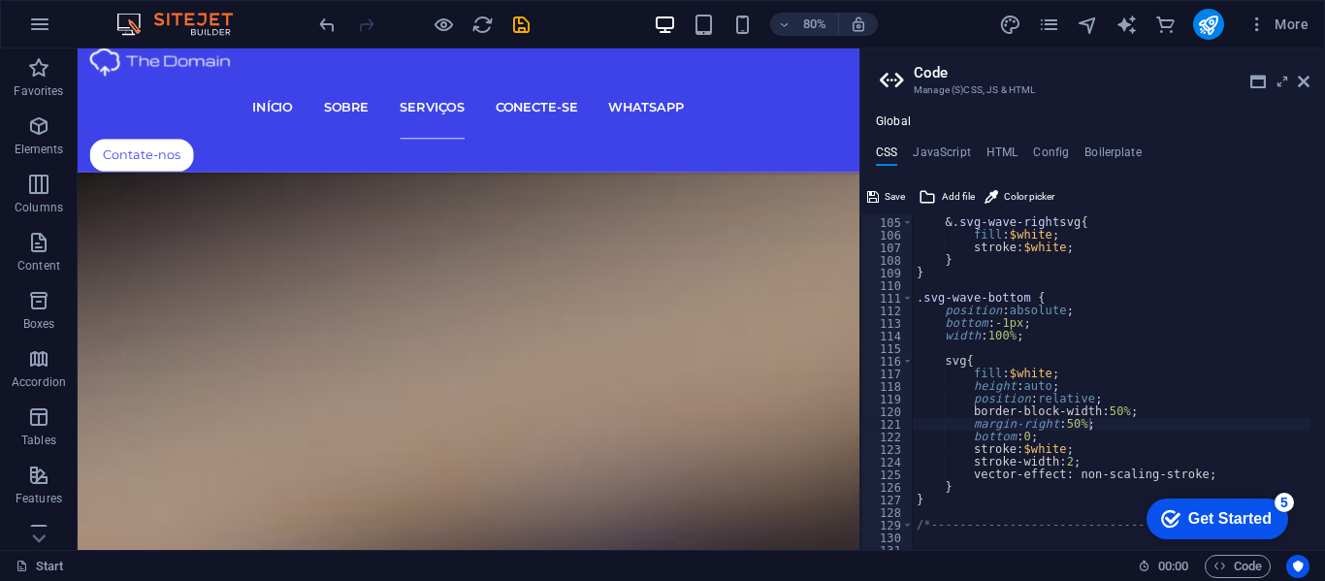
click at [920, 423] on div "& .svg-wave-right svg { fill : $white ; stroke: $white ; } } .svg-wave-bottom {…" at bounding box center [1299, 377] width 773 height 346
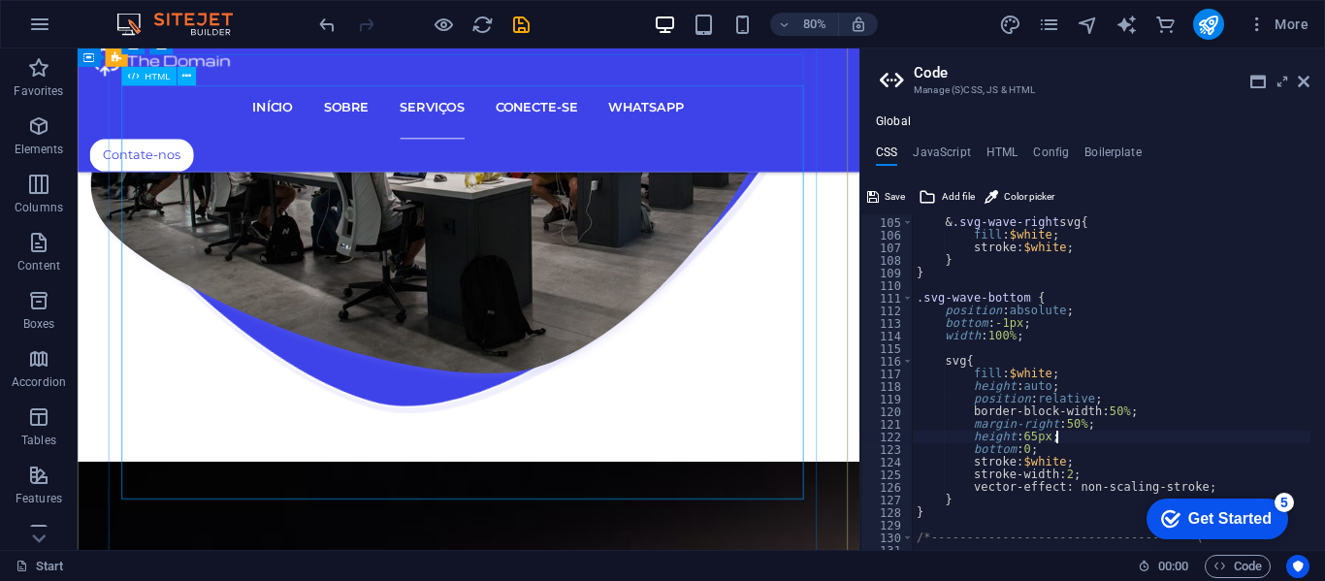
scroll to position [4744, 0]
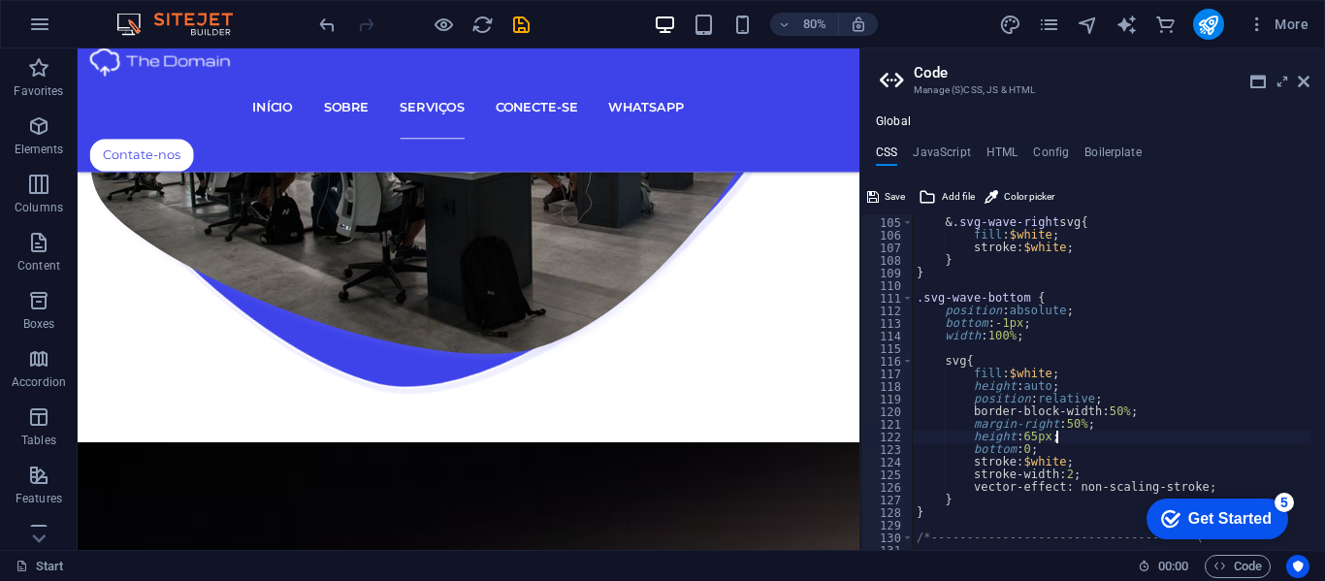
type textarea "height: 65px;"
